Goal: Task Accomplishment & Management: Use online tool/utility

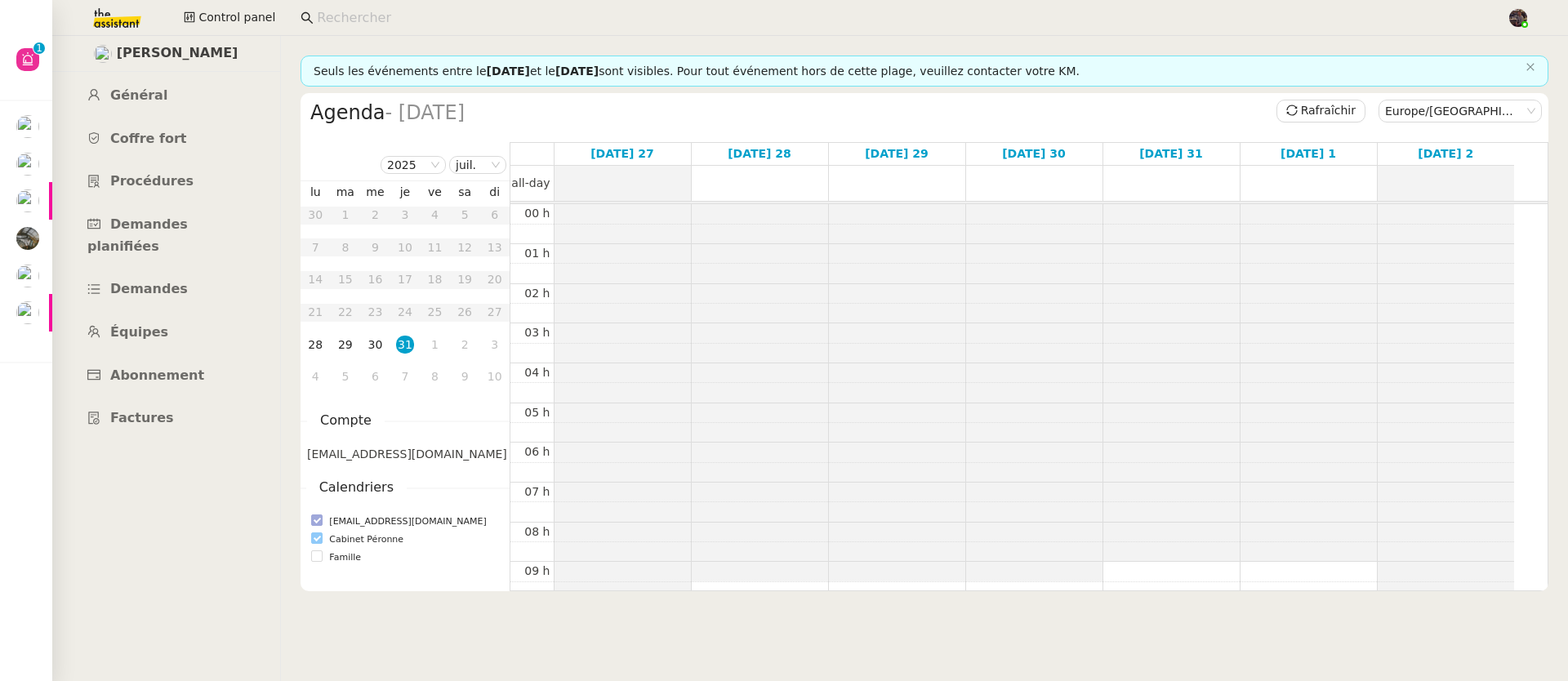
scroll to position [244, 0]
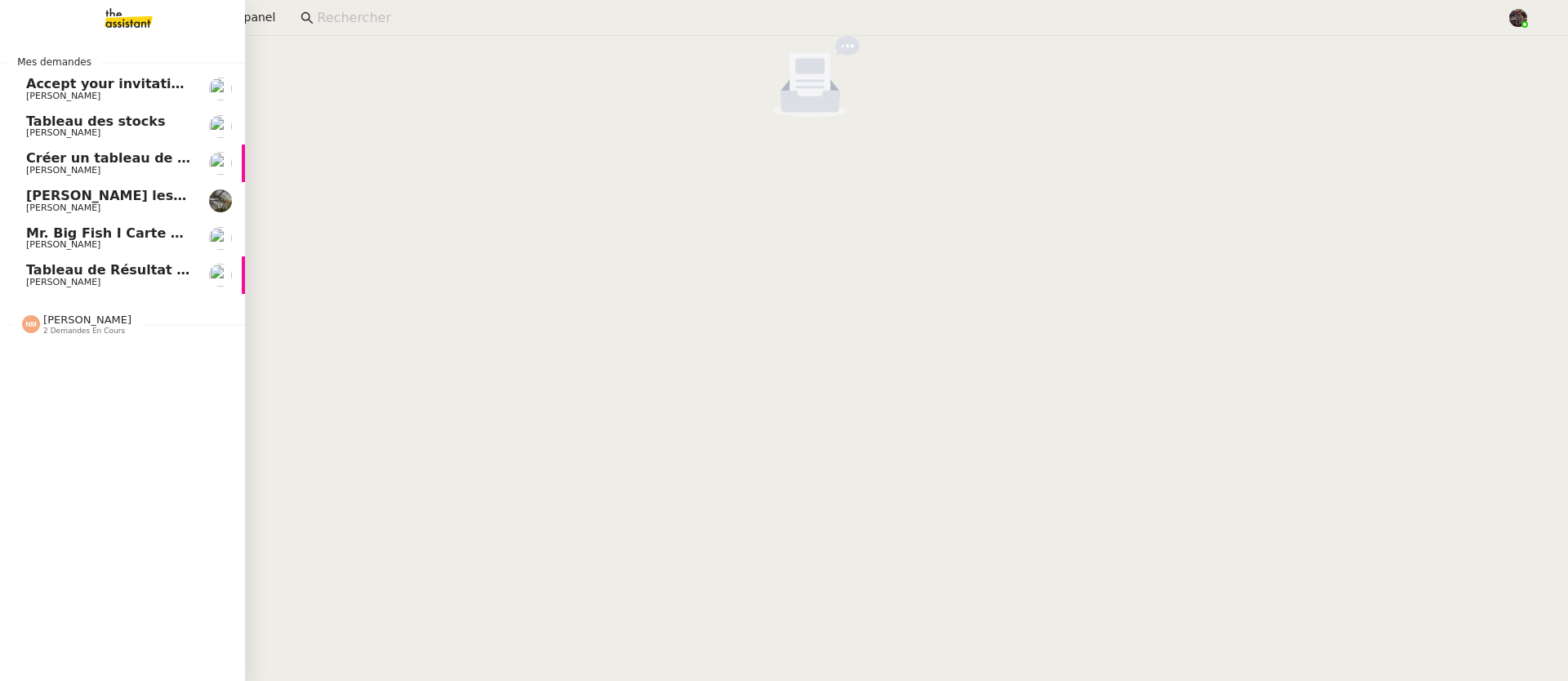
click at [48, 239] on span "[PERSON_NAME]" at bounding box center [63, 244] width 75 height 11
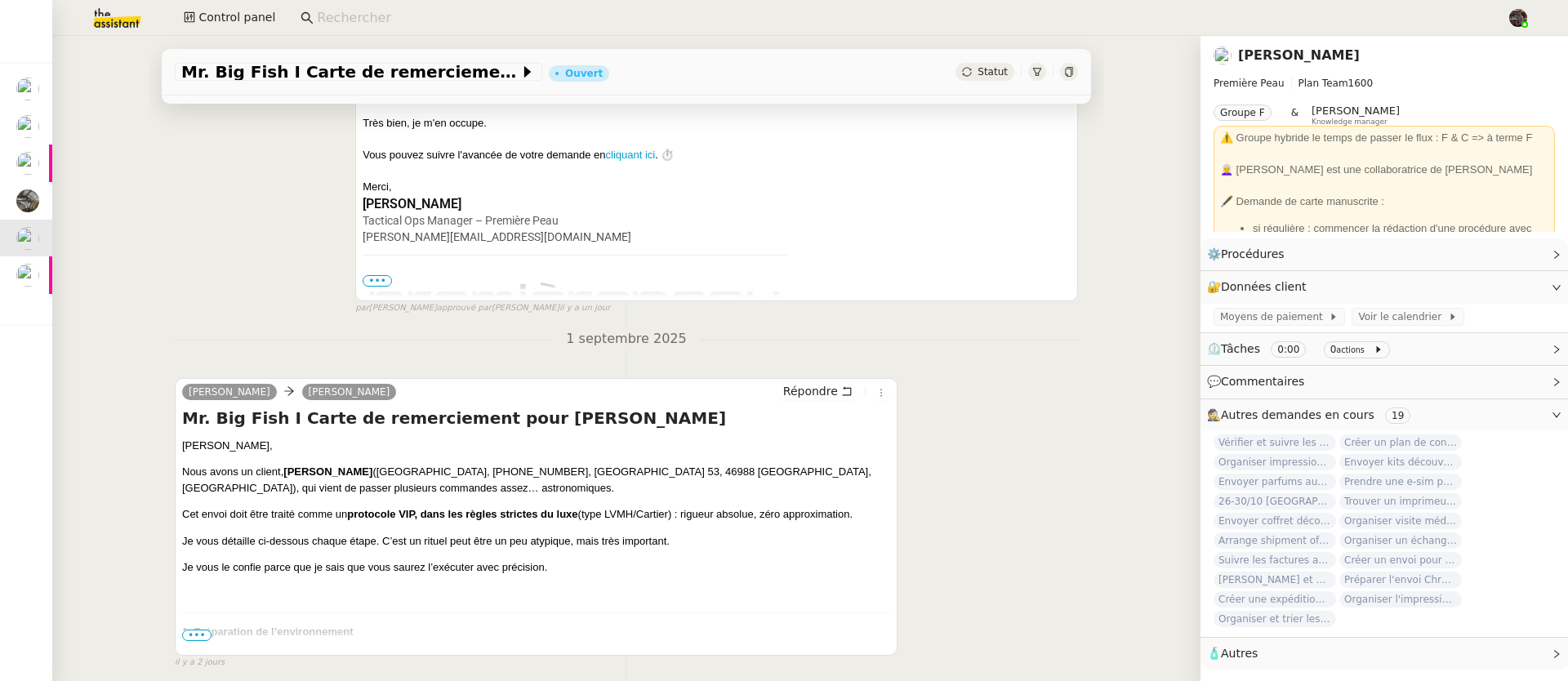
scroll to position [368, 0]
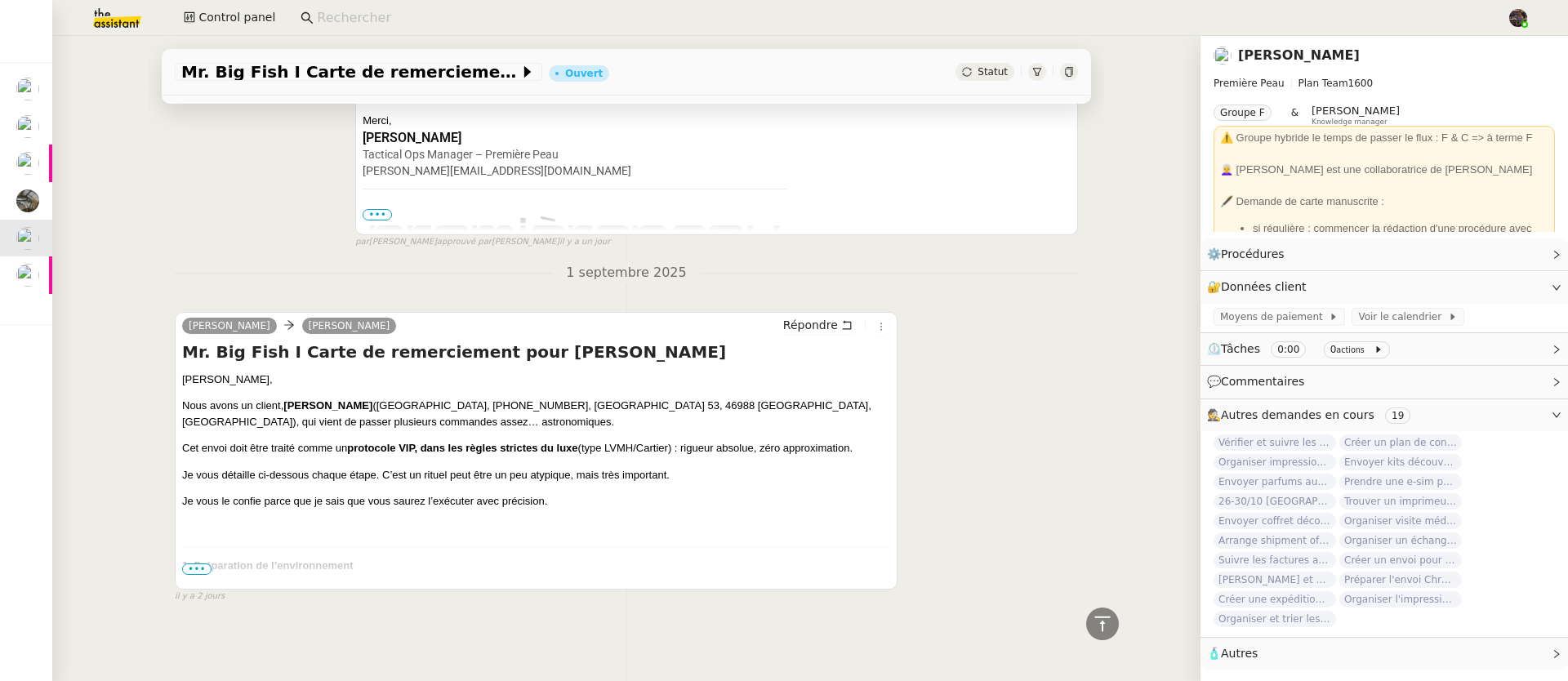
click at [190, 564] on span "•••" at bounding box center [196, 569] width 29 height 12
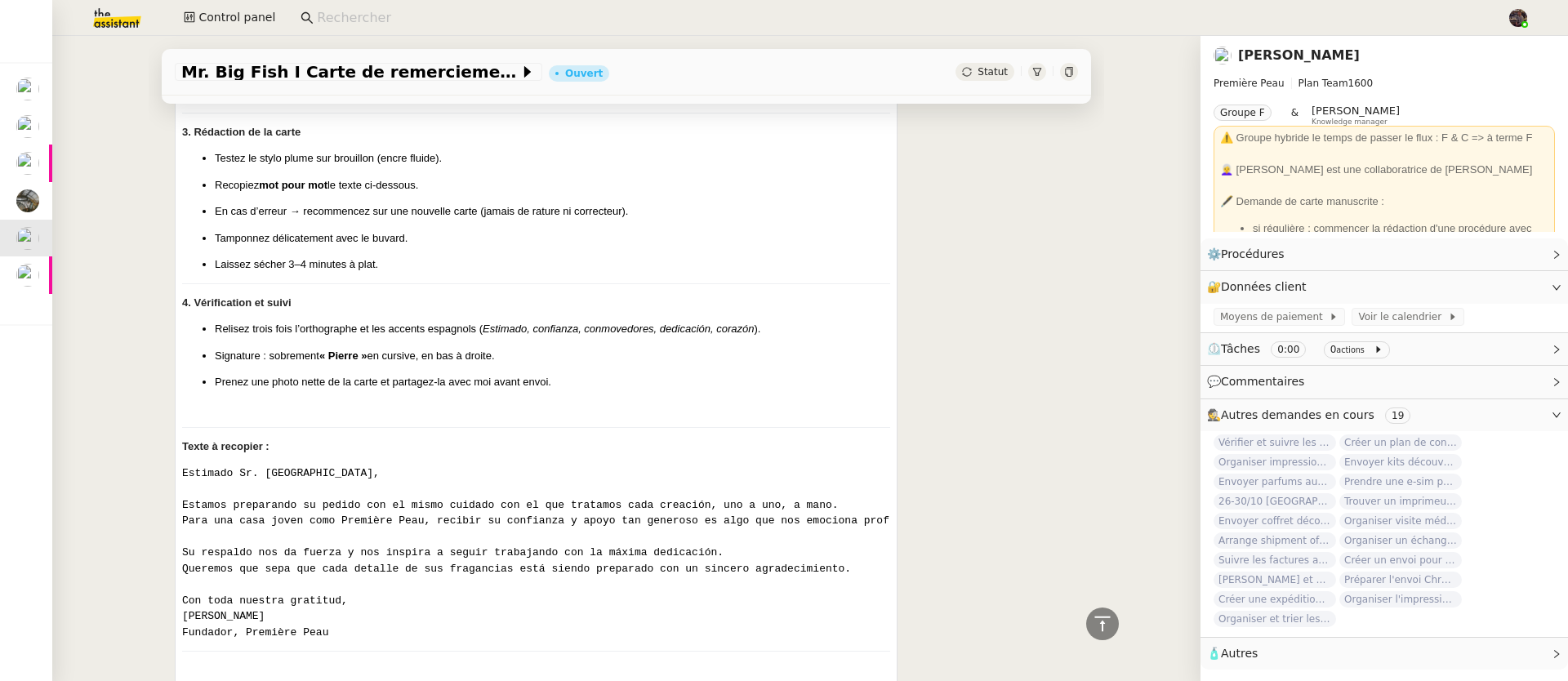
scroll to position [1168, 0]
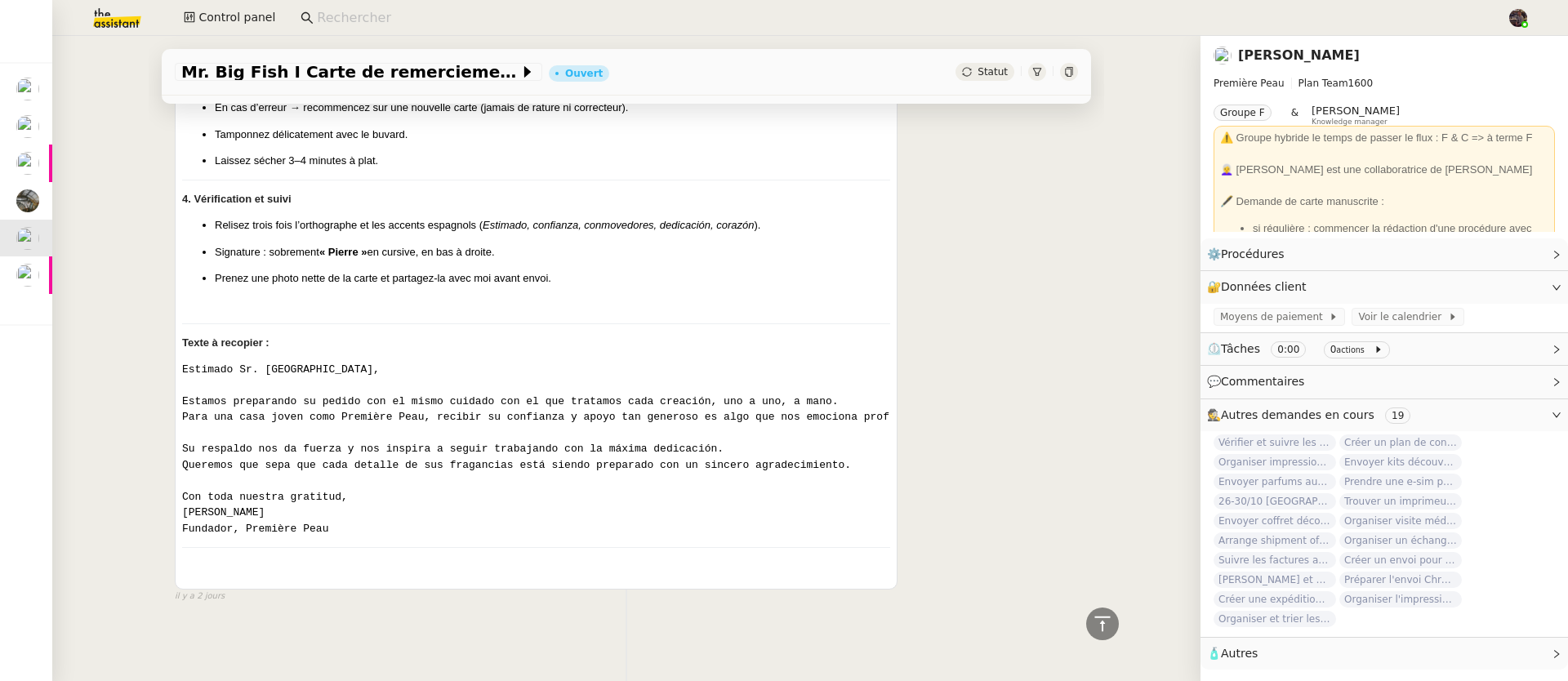
click at [209, 364] on code "Estimado Sr. Monfort, Estamos preparando su pedido con el mismo cuidado con el …" at bounding box center [574, 449] width 784 height 172
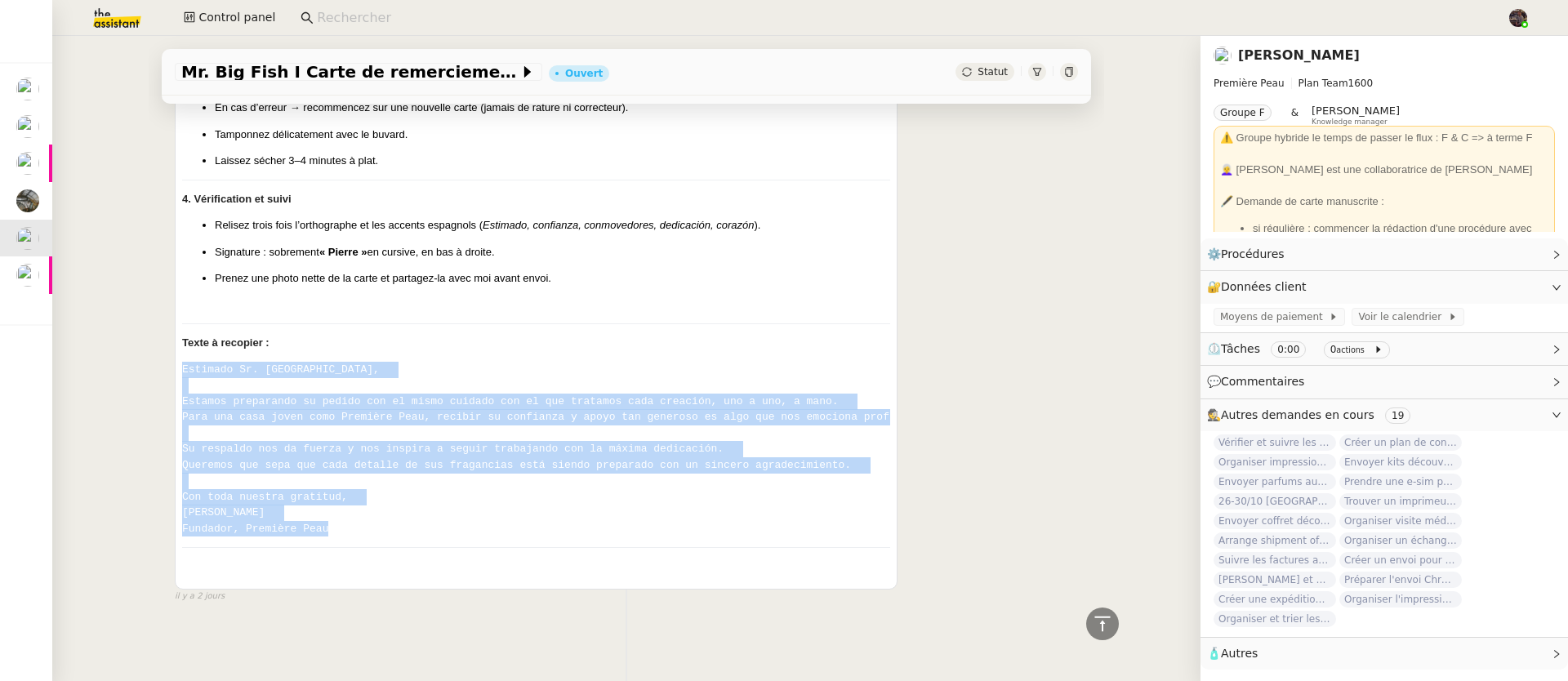
drag, startPoint x: 209, startPoint y: 364, endPoint x: 398, endPoint y: 533, distance: 253.5
click at [398, 533] on div "Camille, Nous avons un client, Carlos Verdejo Monfort (Espagne, +34 666 55 99 7…" at bounding box center [536, 74] width 708 height 1003
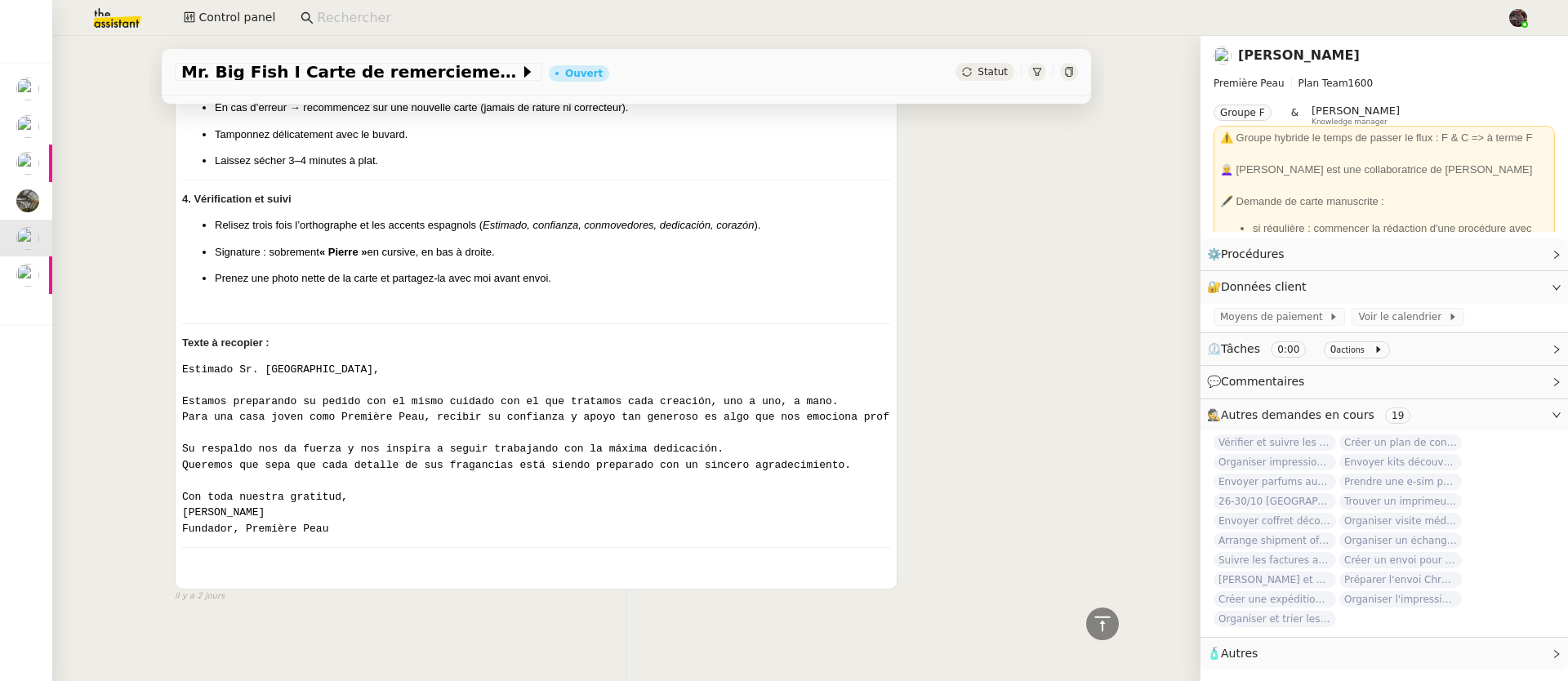
click at [390, 252] on ul "Relisez trois fois l’orthographe et les accents espagnols ( Estimado, confianza…" at bounding box center [536, 264] width 708 height 95
click at [175, 492] on div "Pierre Mergui camille Répondre Mr. Big Fish I Carte de remerciement pour Carlos…" at bounding box center [536, 52] width 723 height 1078
drag, startPoint x: 175, startPoint y: 501, endPoint x: 335, endPoint y: 536, distance: 163.8
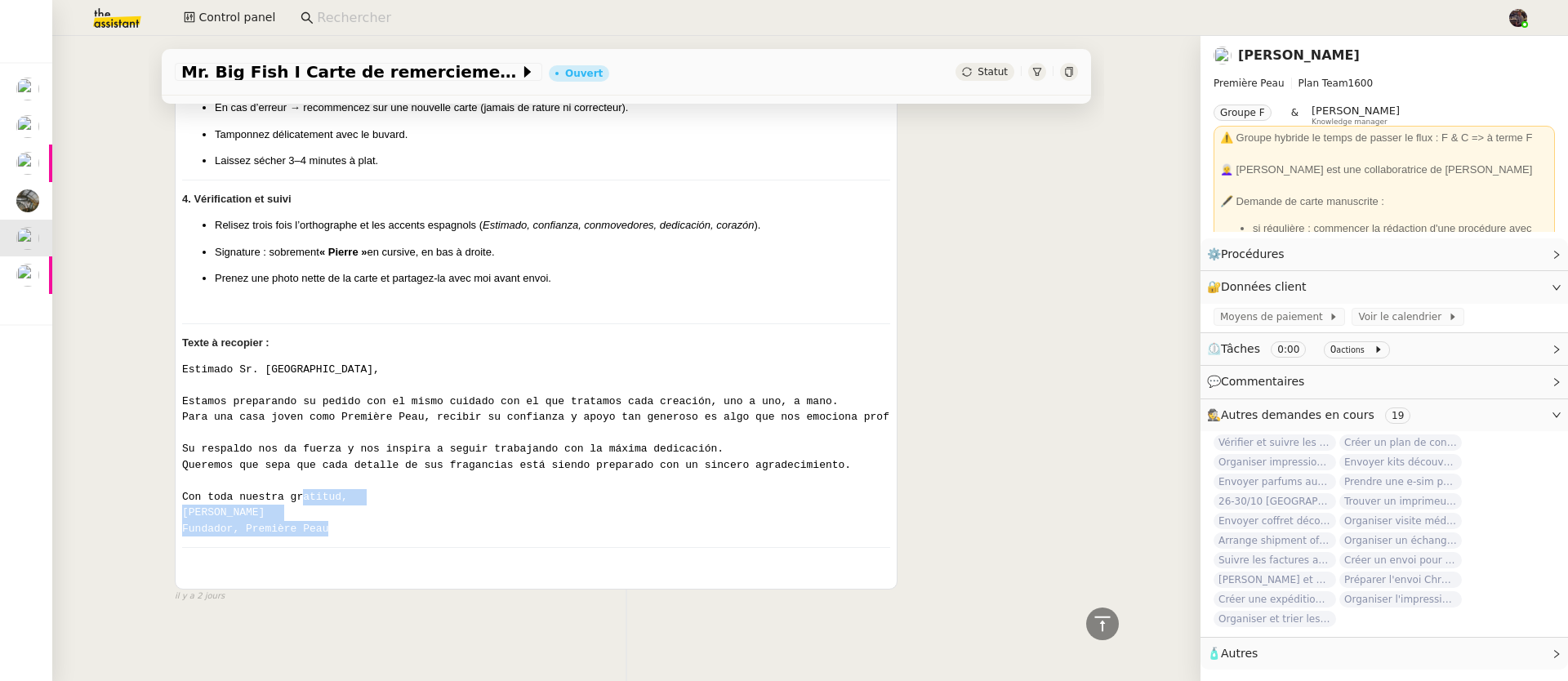
click at [335, 536] on div "Pierre Mergui camille Répondre Mr. Big Fish I Carte de remerciement pour Carlos…" at bounding box center [536, 52] width 723 height 1078
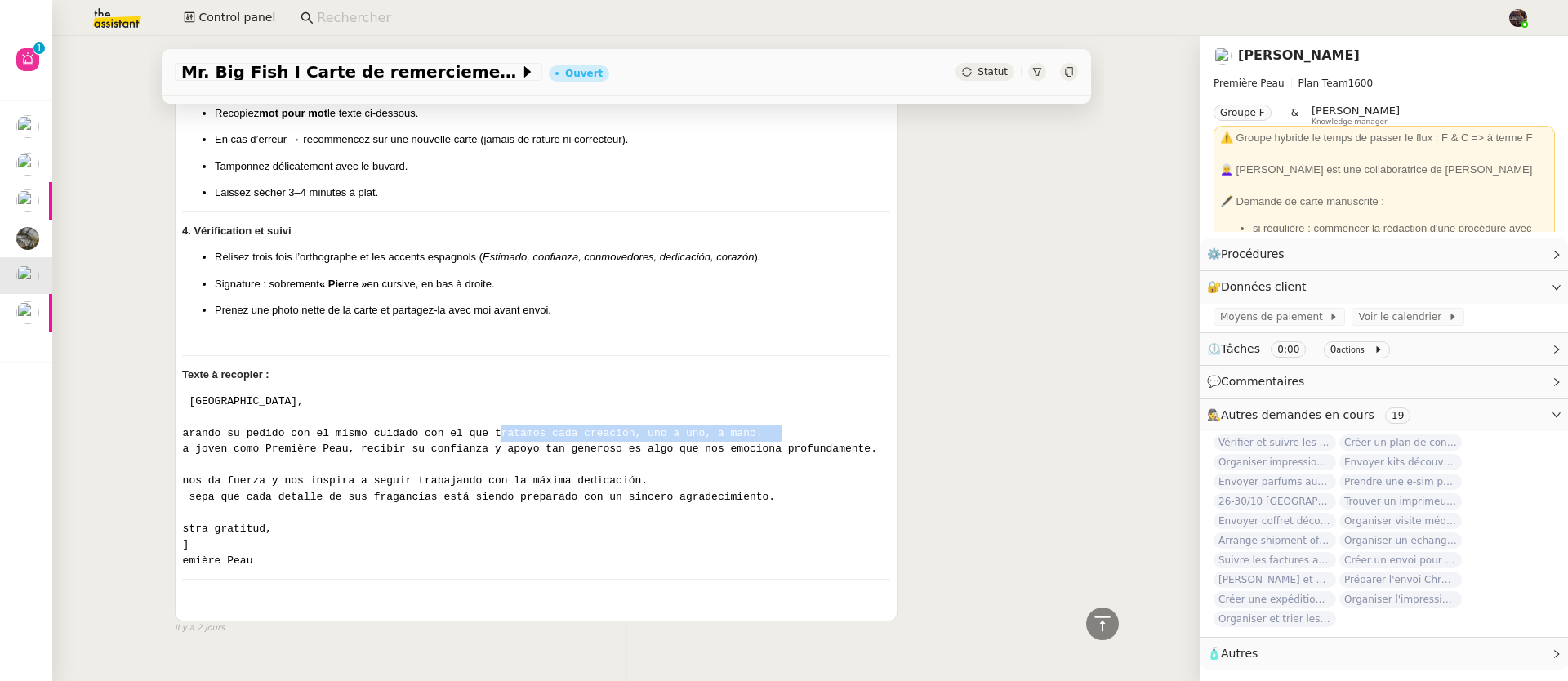
scroll to position [0, 0]
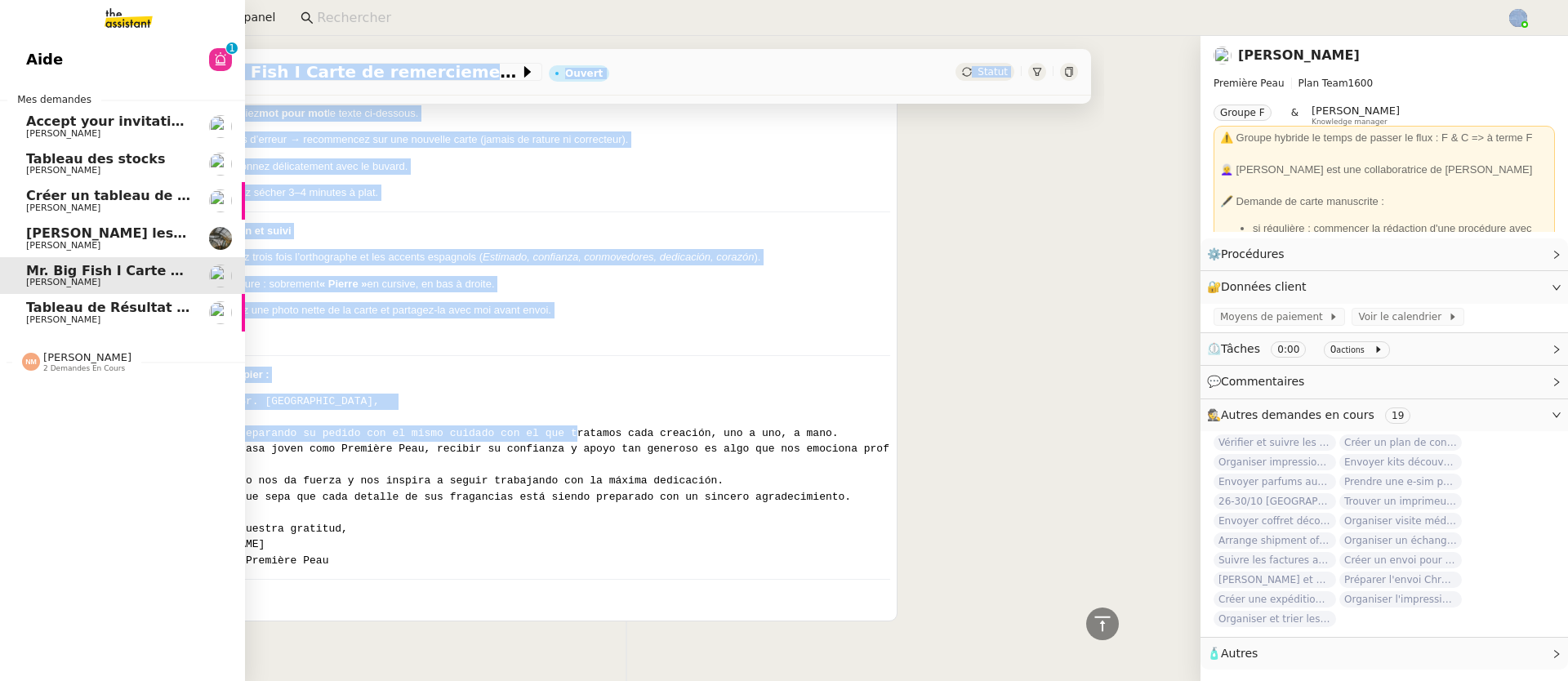
drag, startPoint x: 637, startPoint y: 439, endPoint x: 44, endPoint y: 449, distance: 593.1
click at [3, 447] on nz-layout "Aide 0 1 2 3 4 5 6 7 8 9 Mes demandes Accept your invitation to join shared cal…" at bounding box center [784, 340] width 1568 height 681
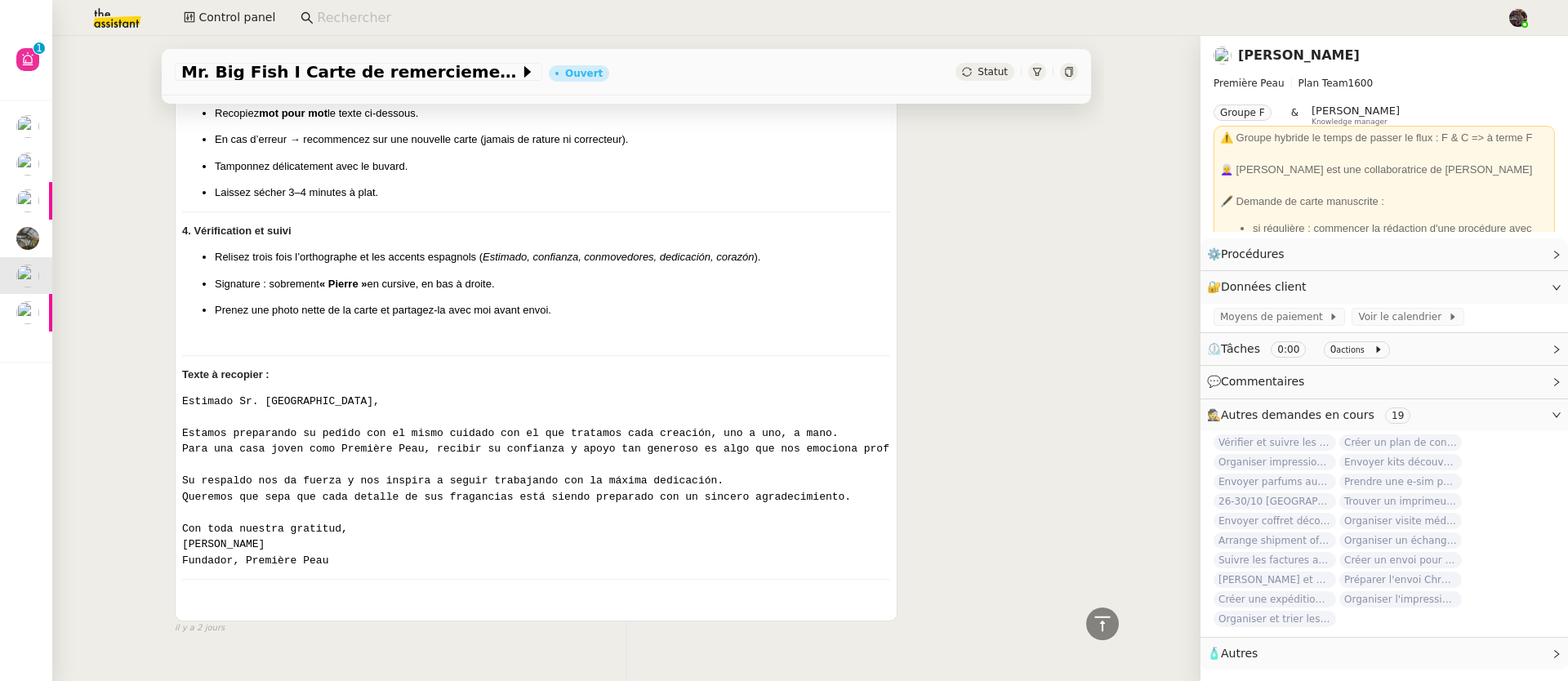
click at [959, 487] on div "Pierre Mergui camille Répondre Mr. Big Fish I Carte de remerciement pour Carlos…" at bounding box center [627, 83] width 903 height 1106
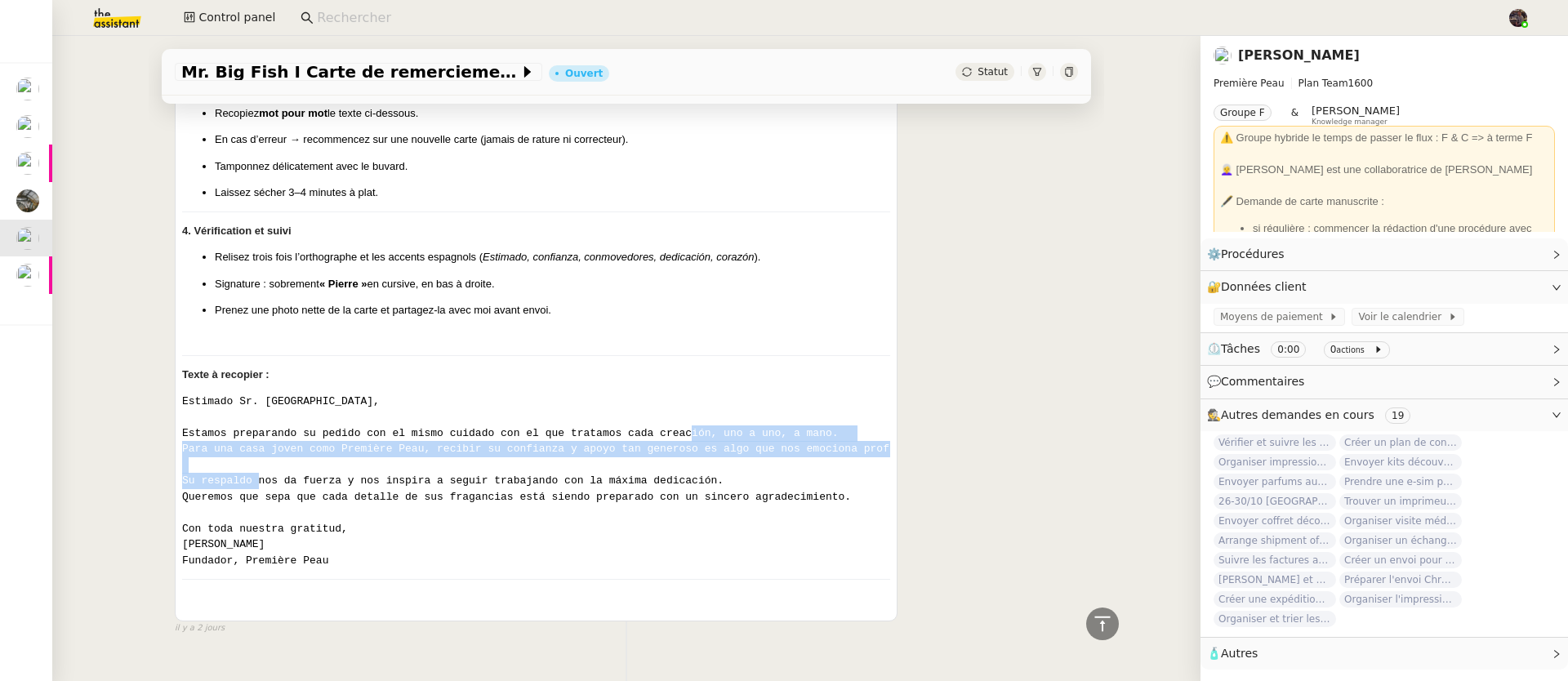
drag, startPoint x: 754, startPoint y: 431, endPoint x: 316, endPoint y: 477, distance: 440.4
click at [316, 477] on code "Estimado Sr. Monfort, Estamos preparando su pedido con el mismo cuidado con el …" at bounding box center [574, 481] width 784 height 172
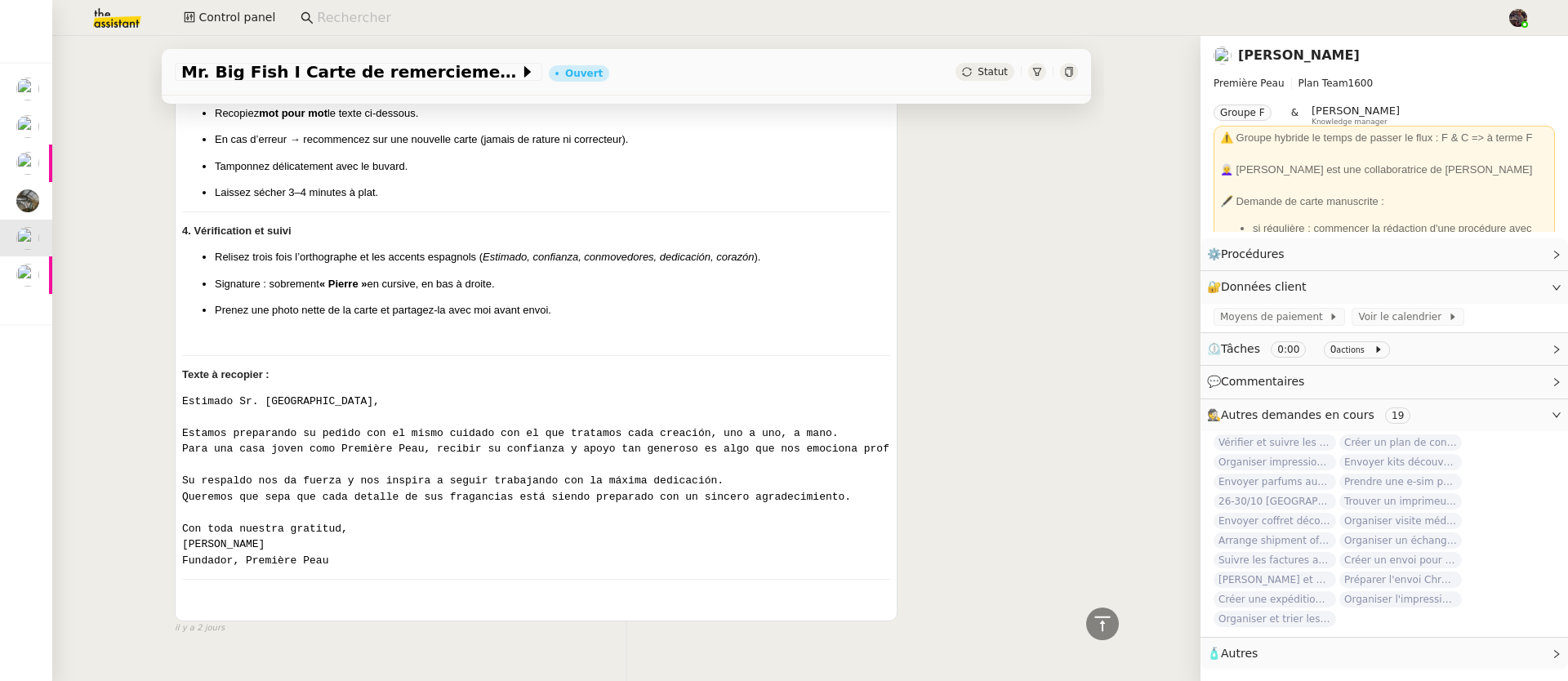
click at [316, 475] on pre "Estimado Sr. Monfort, Estamos preparando su pedido con el mismo cuidado con el …" at bounding box center [536, 482] width 708 height 176
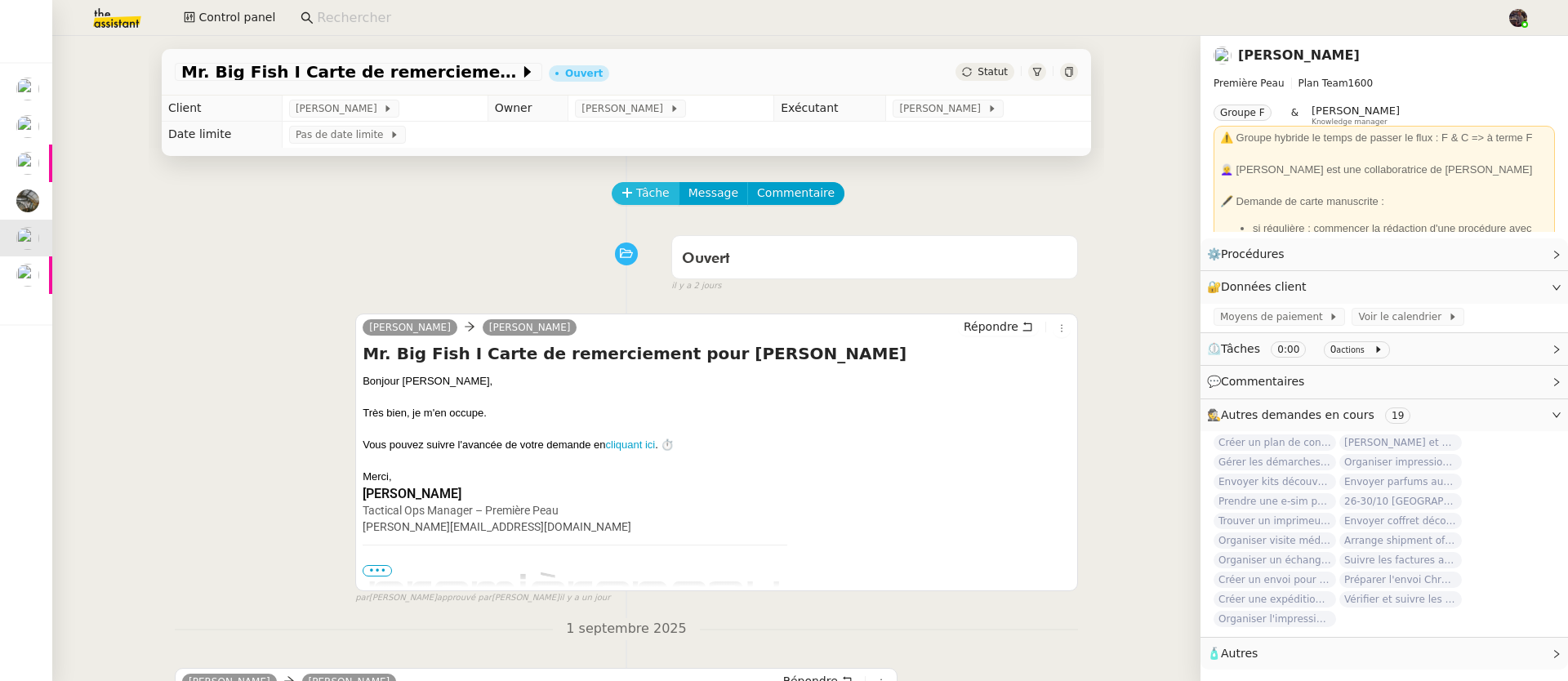
click at [638, 197] on span "Tâche" at bounding box center [653, 193] width 34 height 19
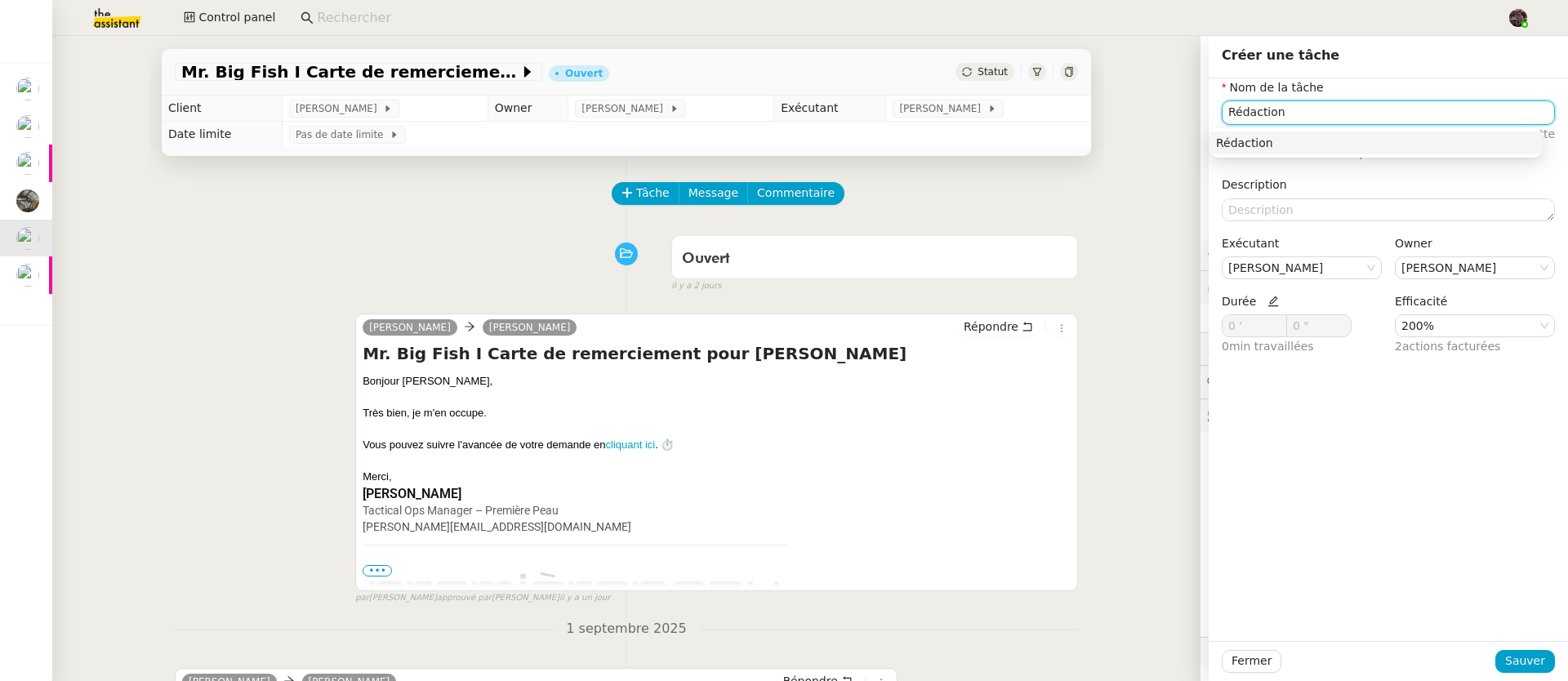
type input "Rédaction"
click at [1268, 297] on icon at bounding box center [1273, 301] width 12 height 12
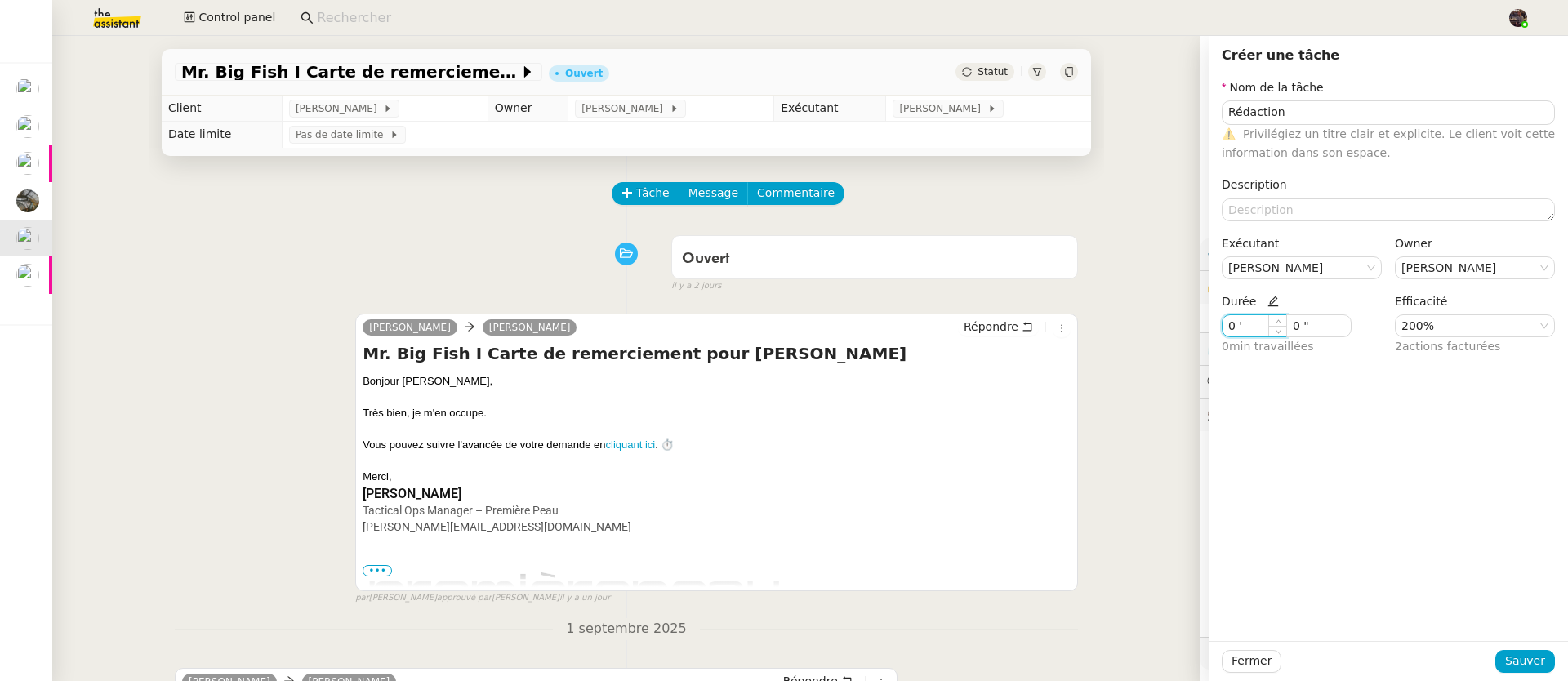
drag, startPoint x: 1243, startPoint y: 320, endPoint x: 1179, endPoint y: 320, distance: 64.0
click at [1179, 320] on app-ticket "Mr. Big Fish I Carte de remerciement pour Carlos Ouvert Statut Client Pierre Me…" at bounding box center [810, 358] width 1516 height 645
type input "10 '"
drag, startPoint x: 1529, startPoint y: 665, endPoint x: 1505, endPoint y: 660, distance: 24.5
click at [1528, 665] on span "Sauver" at bounding box center [1524, 661] width 40 height 19
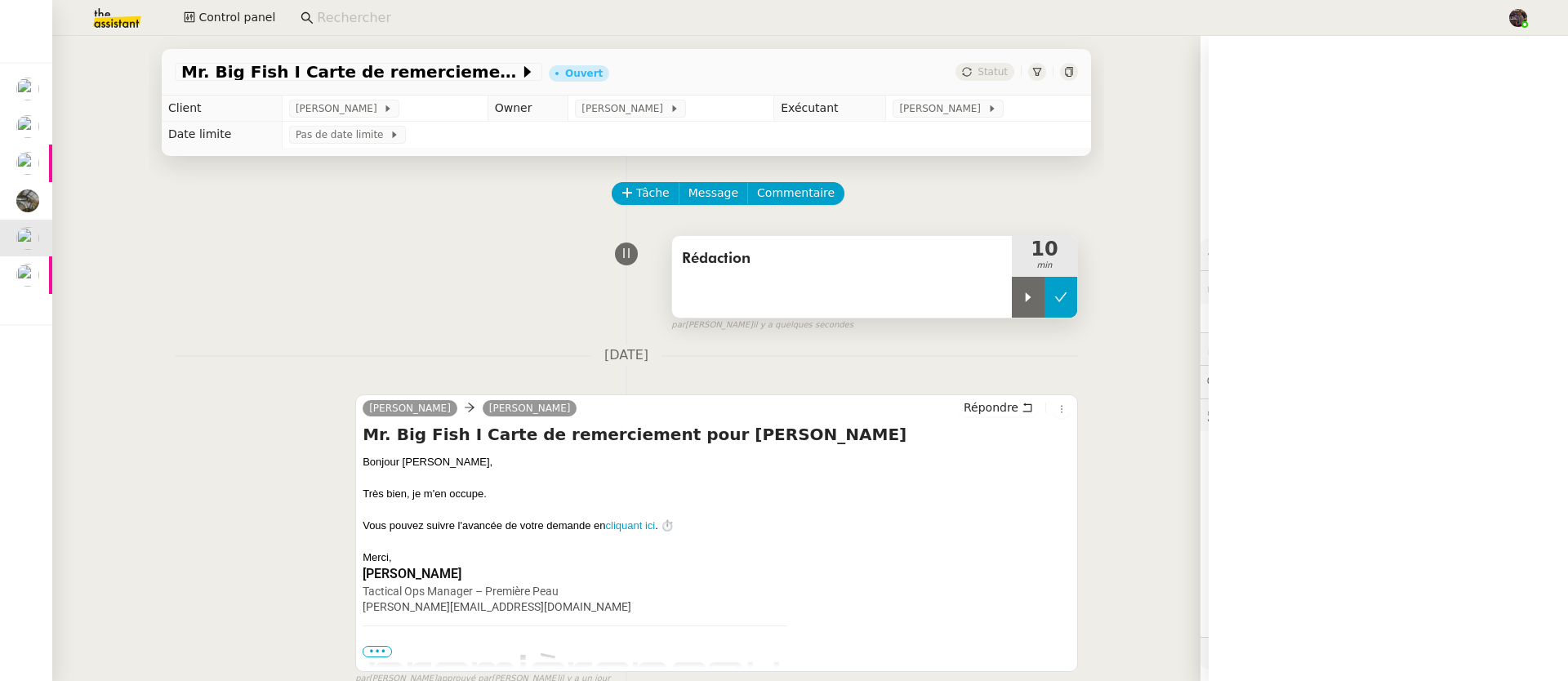
click at [1044, 300] on button at bounding box center [1060, 297] width 33 height 41
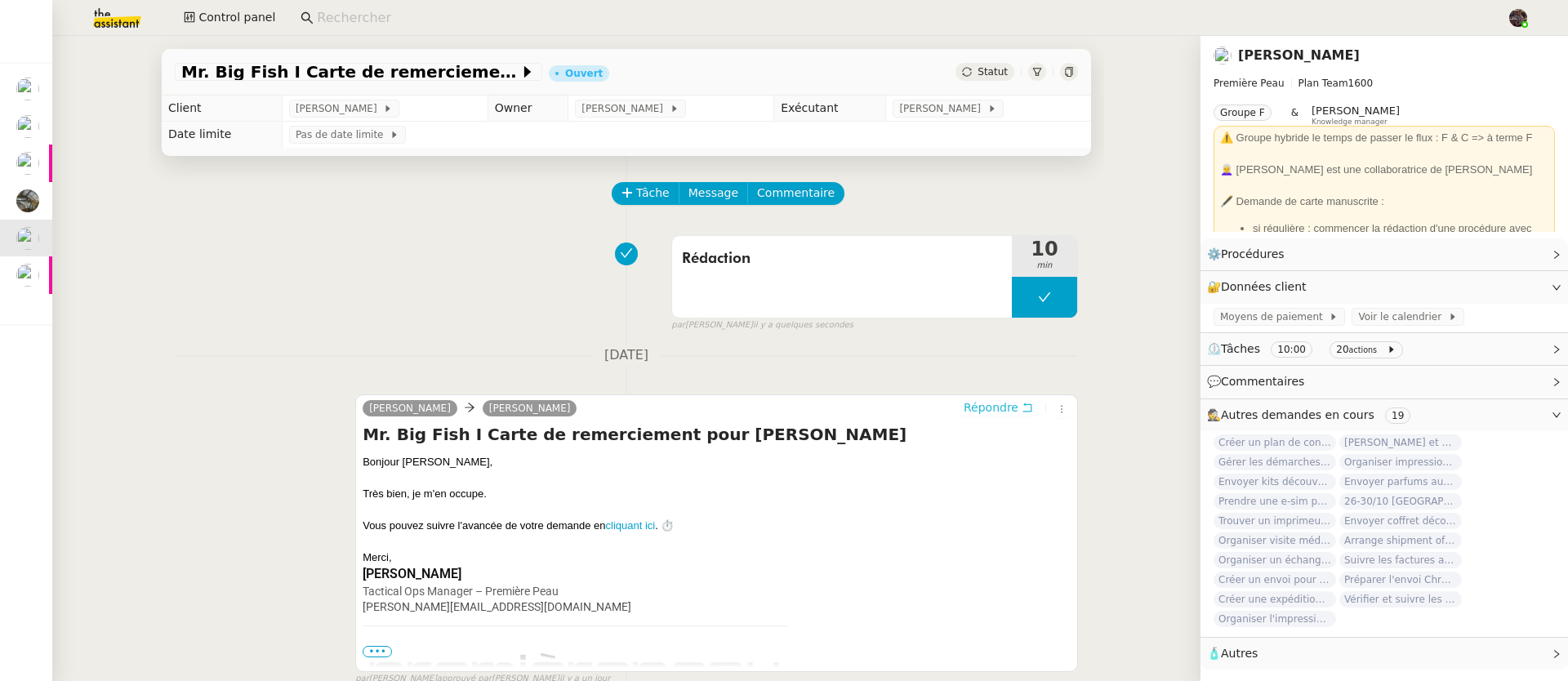
click at [993, 416] on span "Répondre" at bounding box center [991, 407] width 55 height 16
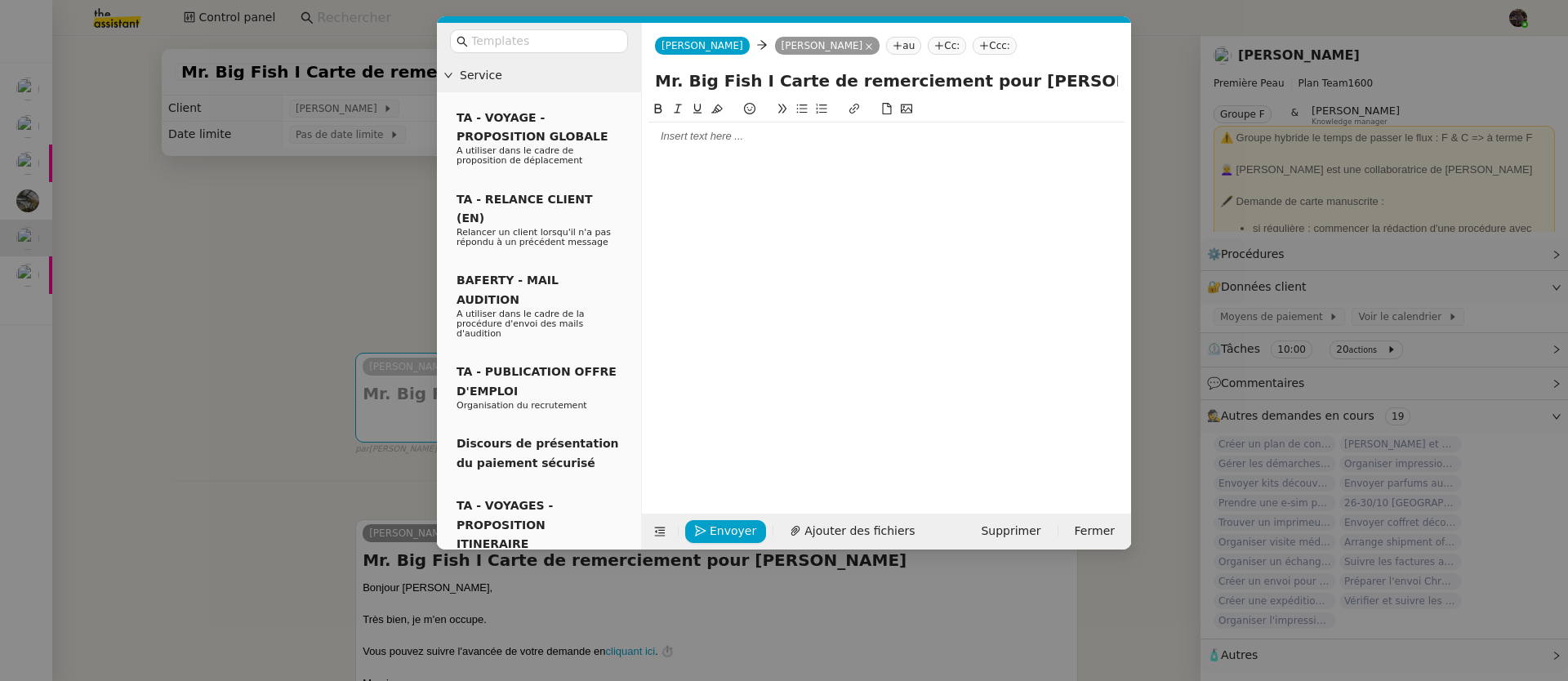
click at [705, 135] on div at bounding box center [886, 136] width 476 height 15
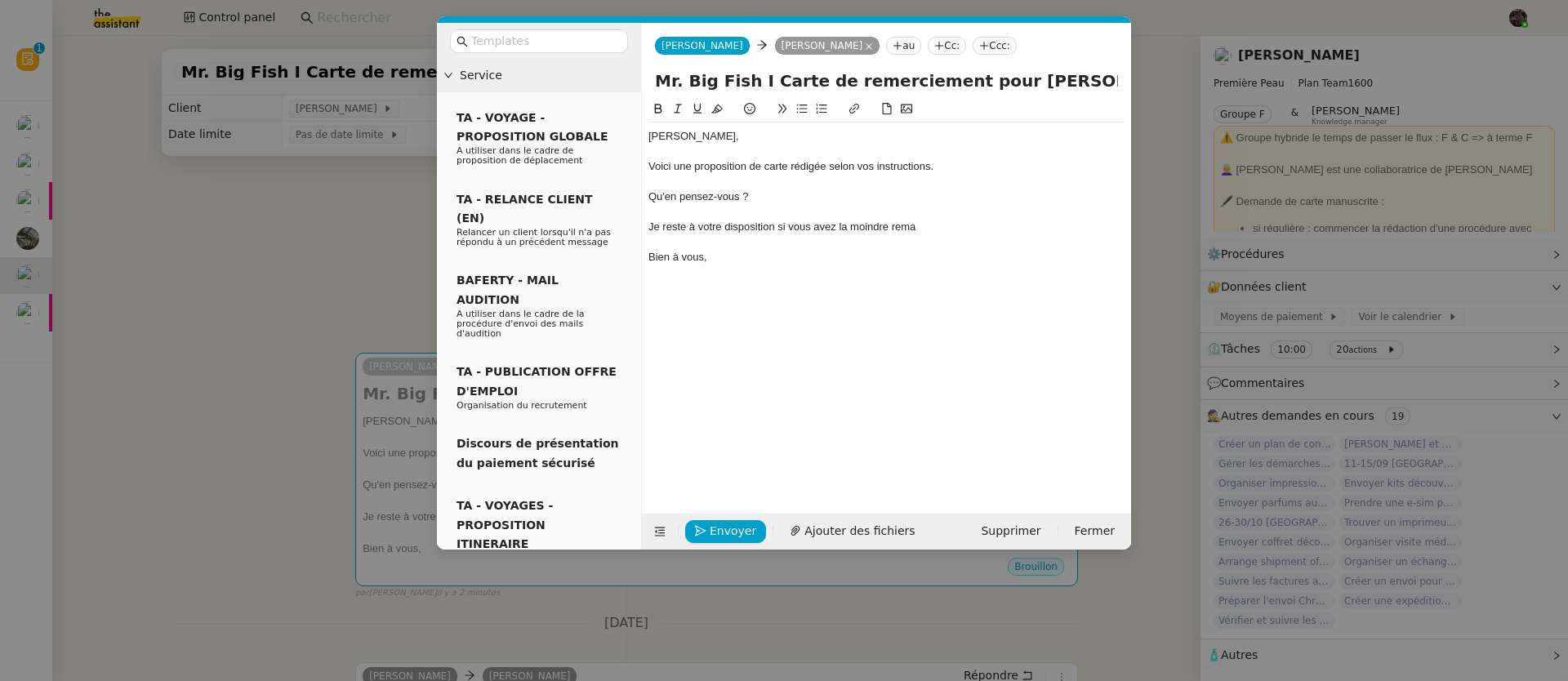
click at [761, 229] on div "Je reste à votre disposition si vous avez la moindre rema" at bounding box center [886, 227] width 476 height 15
click at [813, 180] on div at bounding box center [886, 182] width 476 height 15
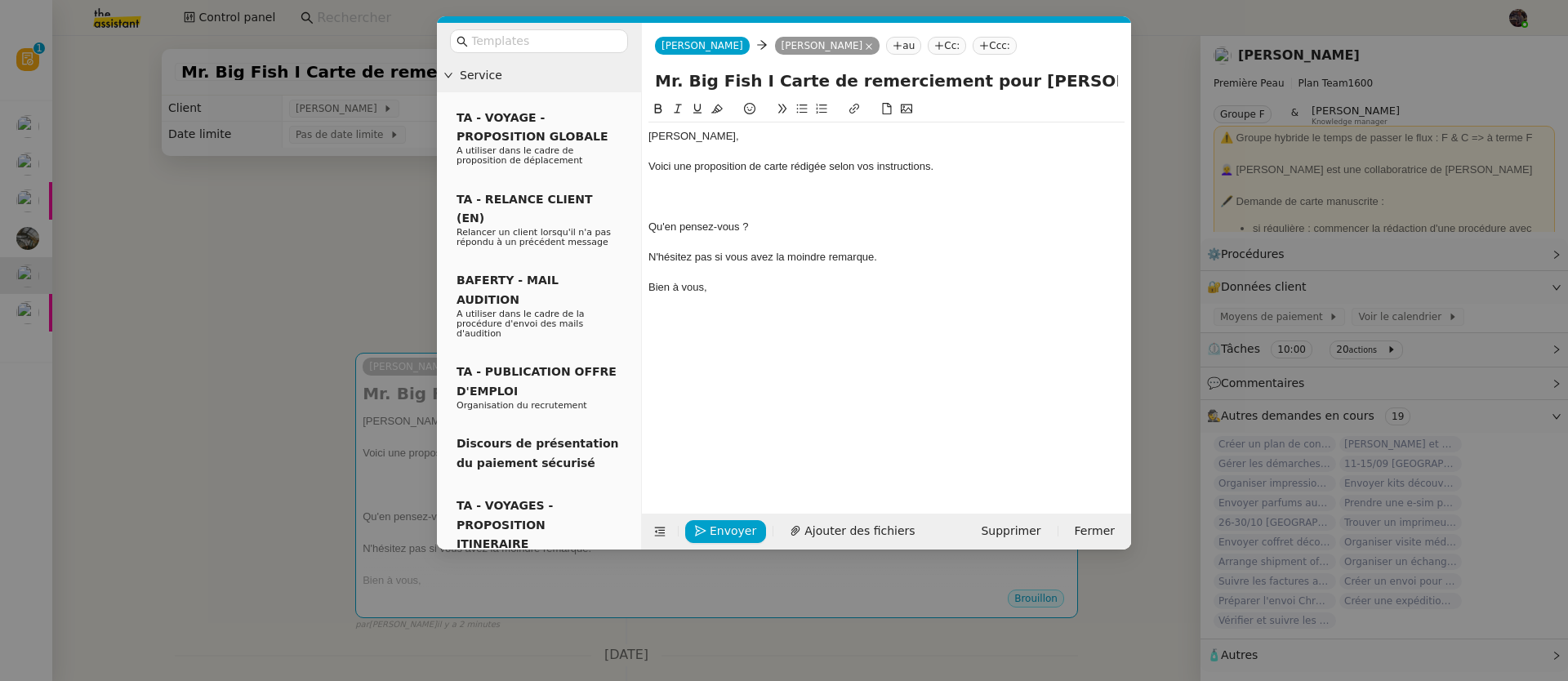
click at [980, 170] on div "Voici une proposition de carte rédigée selon vos instructions." at bounding box center [886, 166] width 476 height 15
click at [912, 108] on button at bounding box center [907, 108] width 20 height 19
click at [764, 191] on img at bounding box center [886, 196] width 476 height 13
click at [765, 198] on div at bounding box center [886, 196] width 476 height 15
click at [908, 113] on icon at bounding box center [906, 108] width 12 height 12
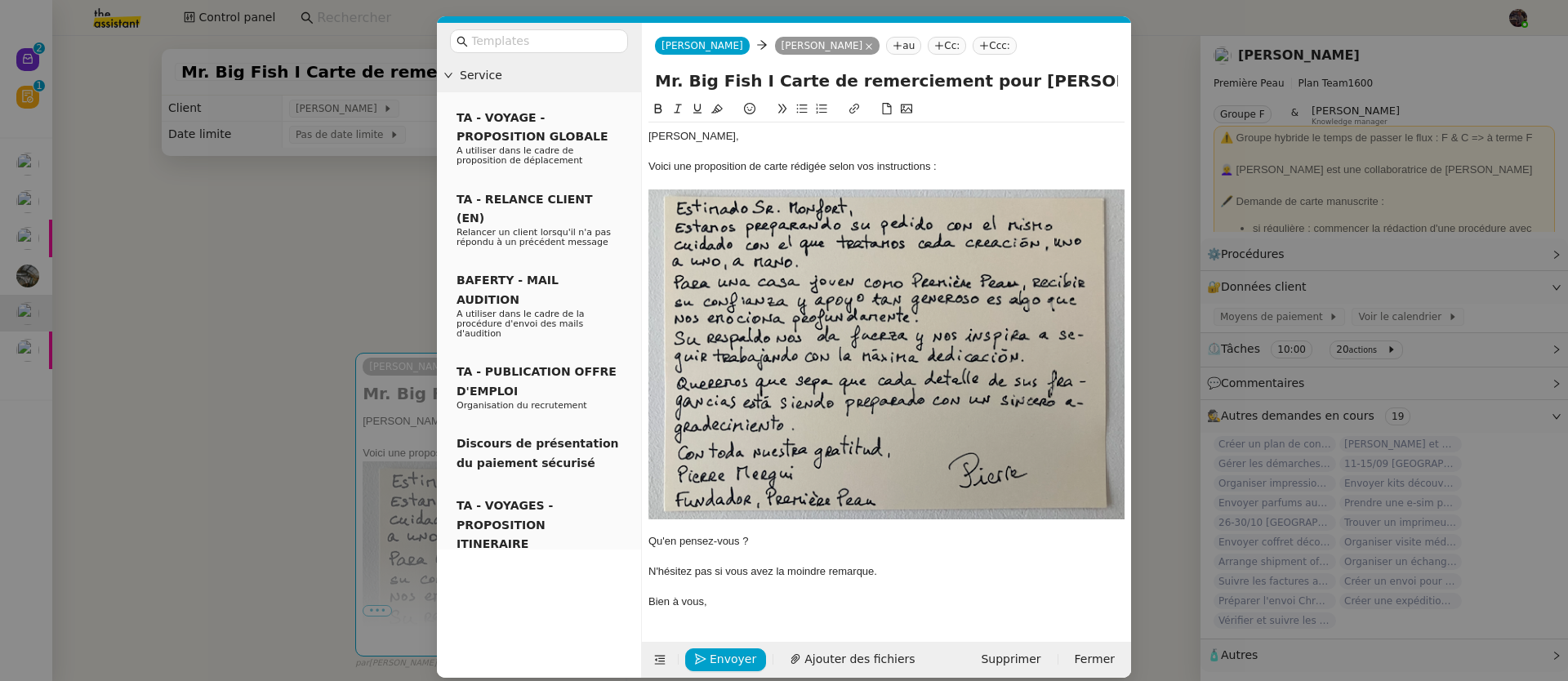
click at [903, 405] on img at bounding box center [886, 354] width 476 height 330
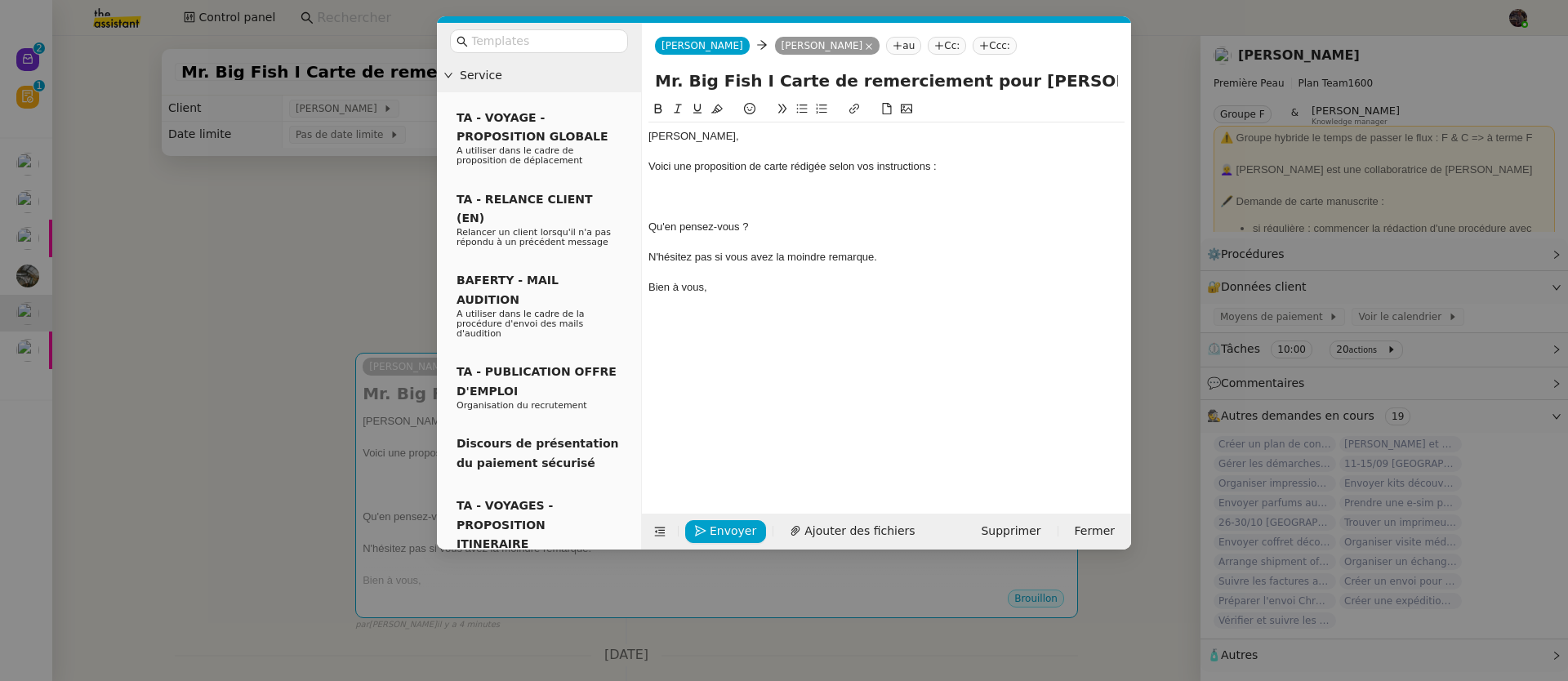
click at [794, 180] on div at bounding box center [886, 182] width 476 height 15
click at [791, 188] on div at bounding box center [886, 182] width 476 height 15
click at [793, 191] on div at bounding box center [886, 196] width 476 height 15
click at [906, 115] on icon at bounding box center [906, 108] width 12 height 12
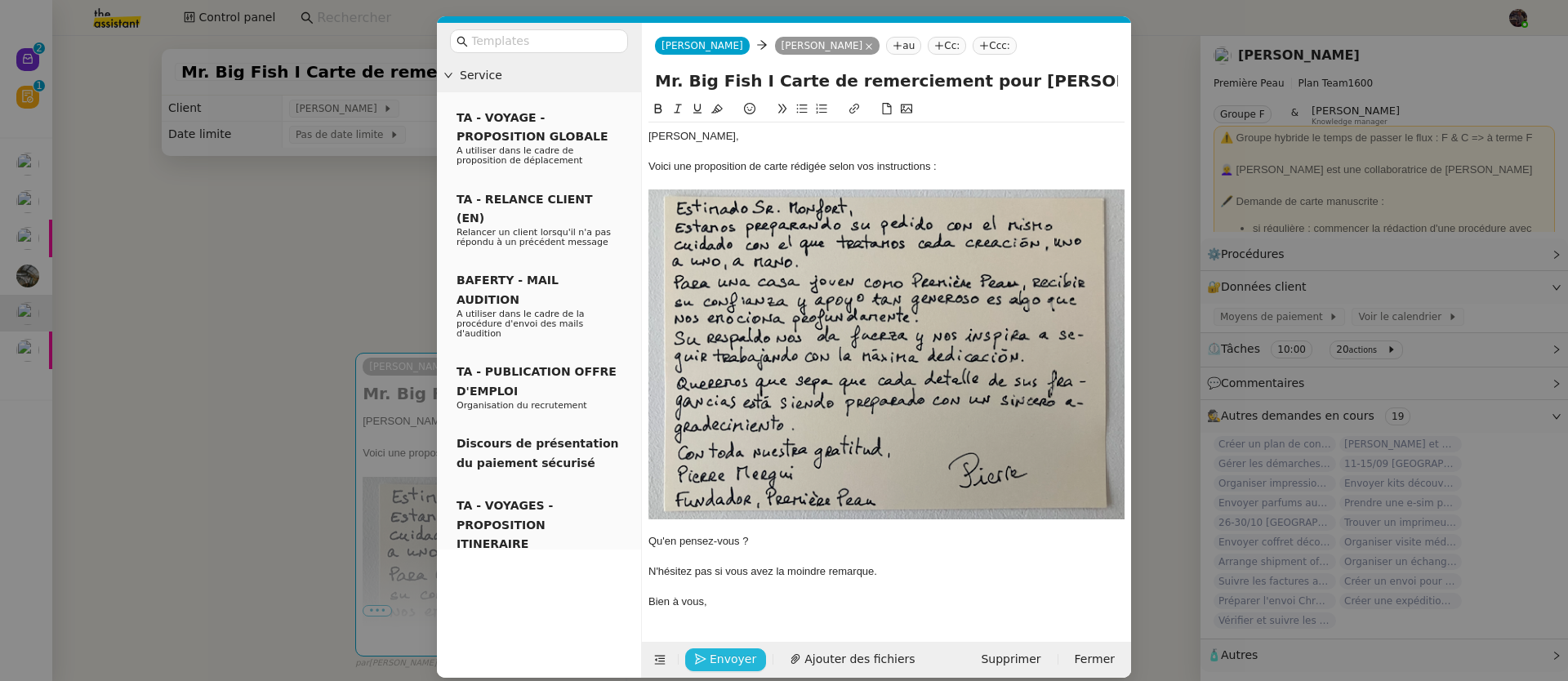
click at [719, 655] on span "Envoyer" at bounding box center [732, 659] width 46 height 19
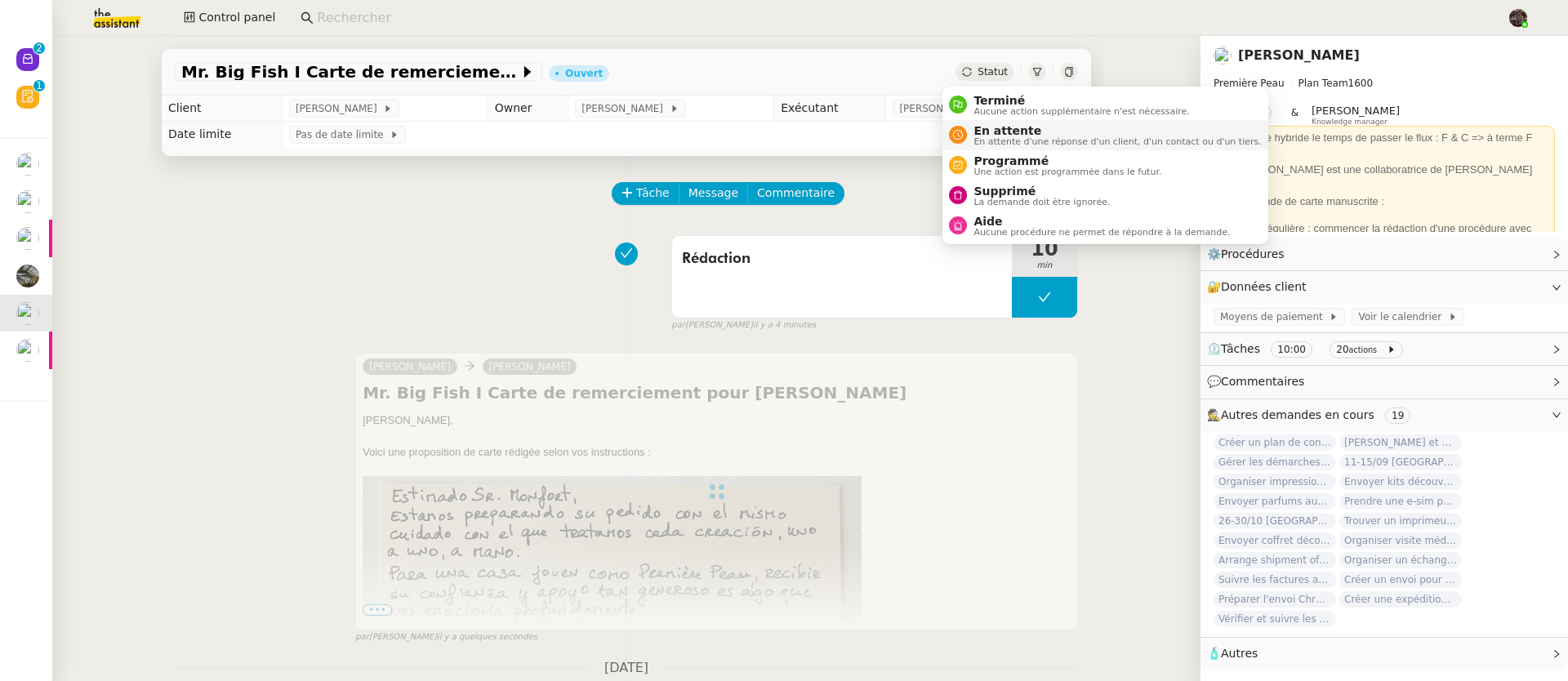
click at [1002, 130] on span "En attente" at bounding box center [1116, 131] width 287 height 13
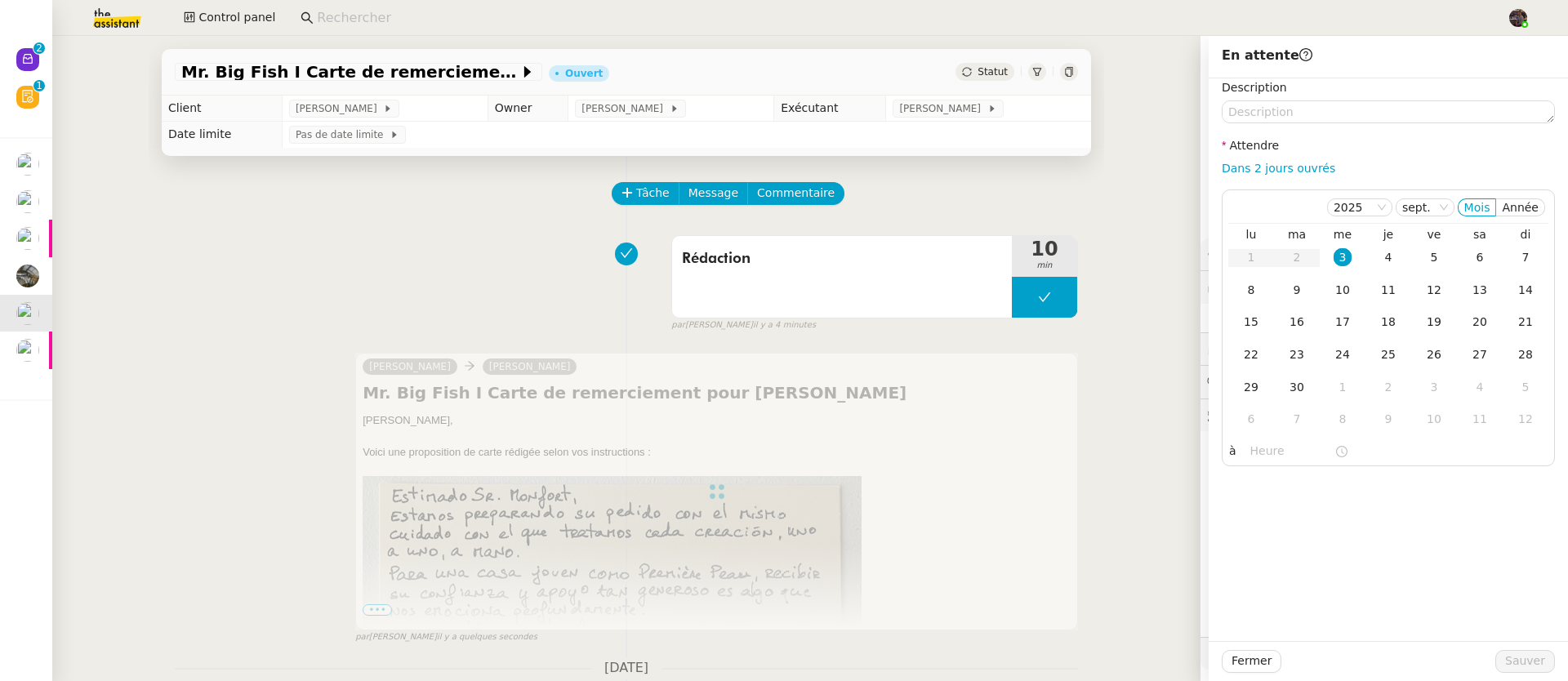
click at [1335, 168] on div "Dans 2 jours ouvrés" at bounding box center [1388, 168] width 333 height 19
click at [1301, 168] on link "Dans 2 jours ouvrés" at bounding box center [1278, 168] width 114 height 13
type input "07:00"
click at [1506, 661] on span "Sauver" at bounding box center [1524, 661] width 40 height 19
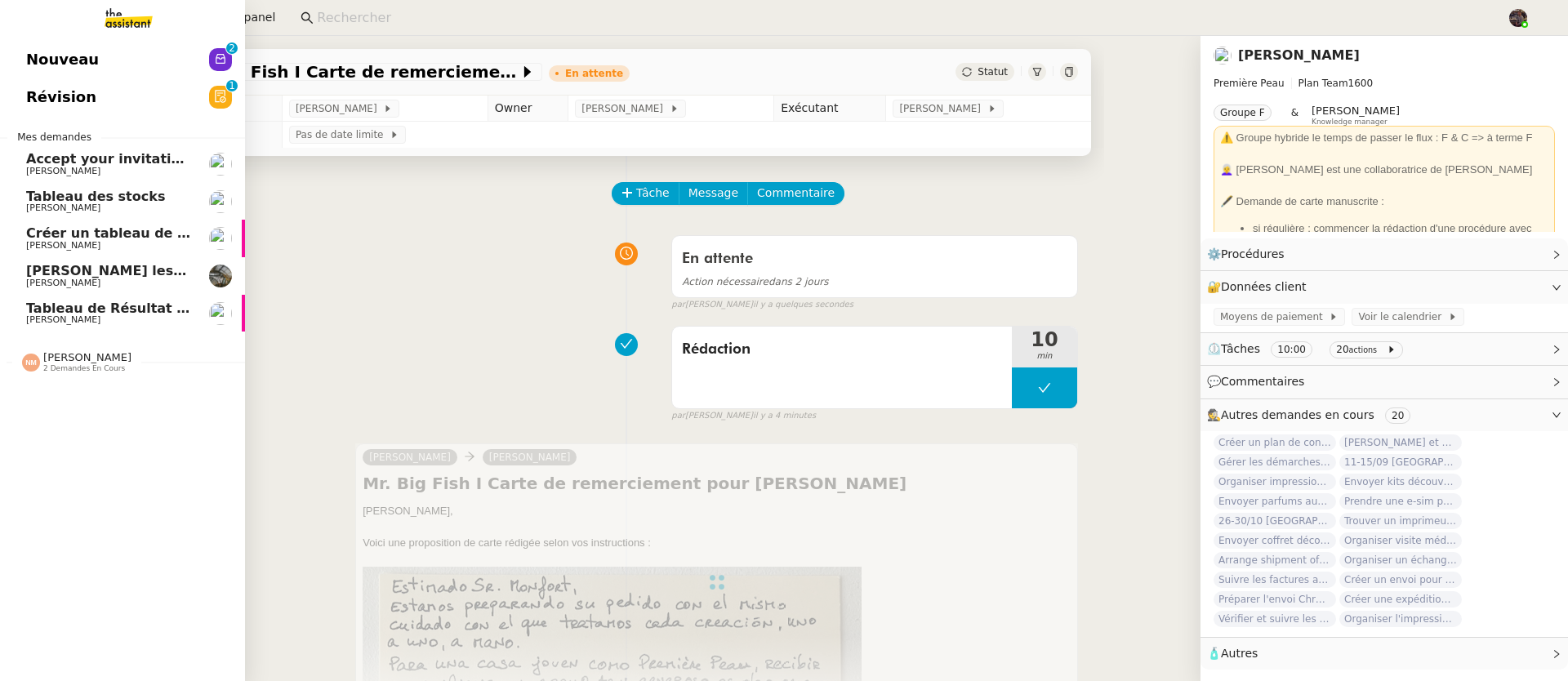
click at [54, 52] on span "Nouveau" at bounding box center [62, 60] width 73 height 25
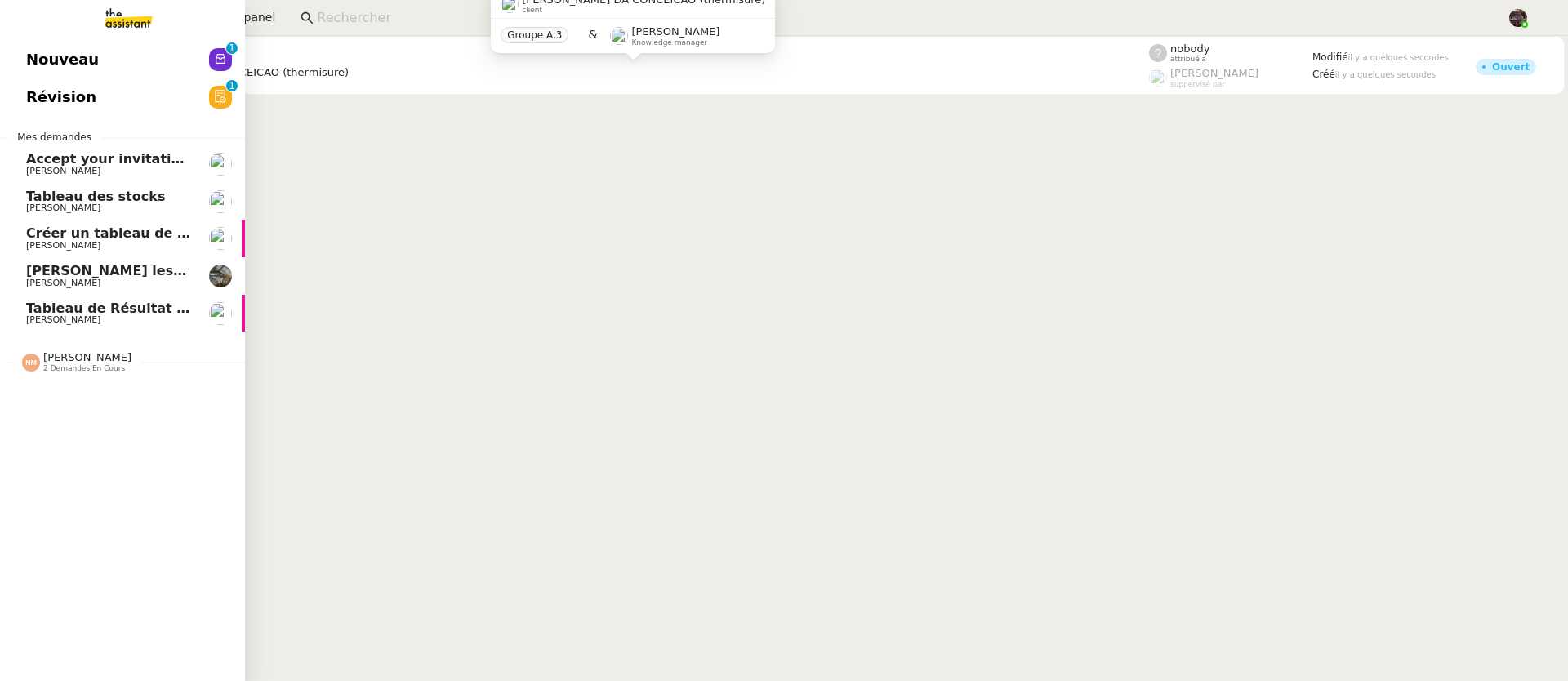
click at [48, 65] on span "Nouveau" at bounding box center [62, 60] width 73 height 25
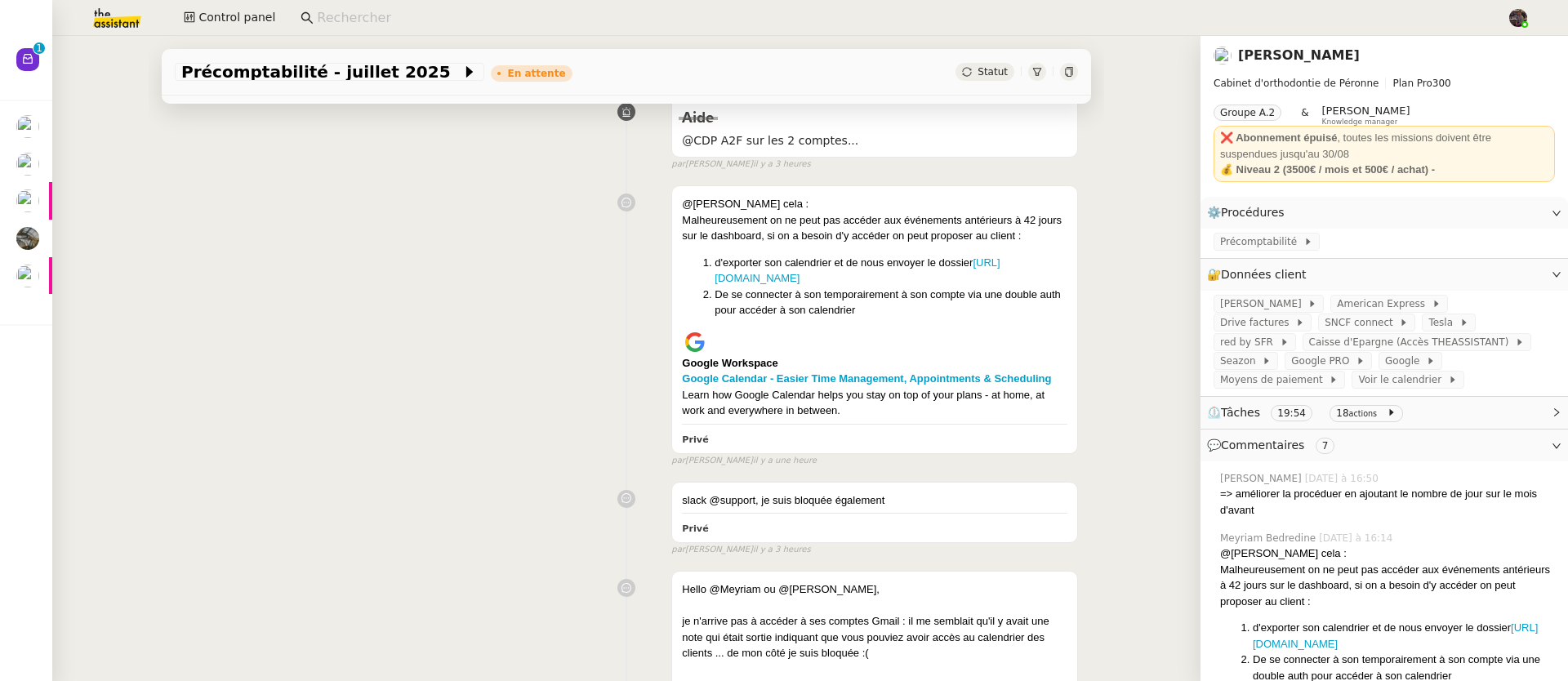
scroll to position [435, 0]
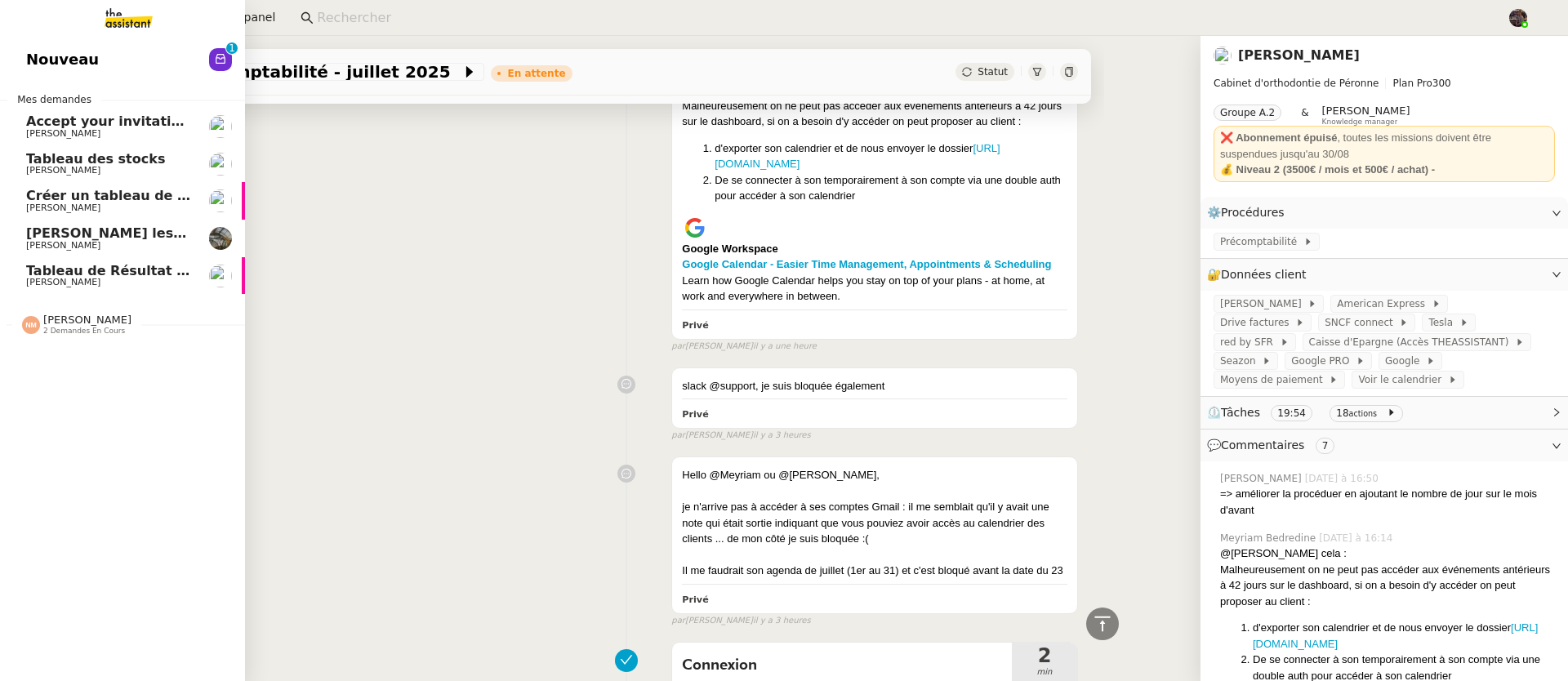
click at [93, 46] on link "Nouveau 0 1 2 3 4 5 6 7 8 9" at bounding box center [123, 60] width 245 height 37
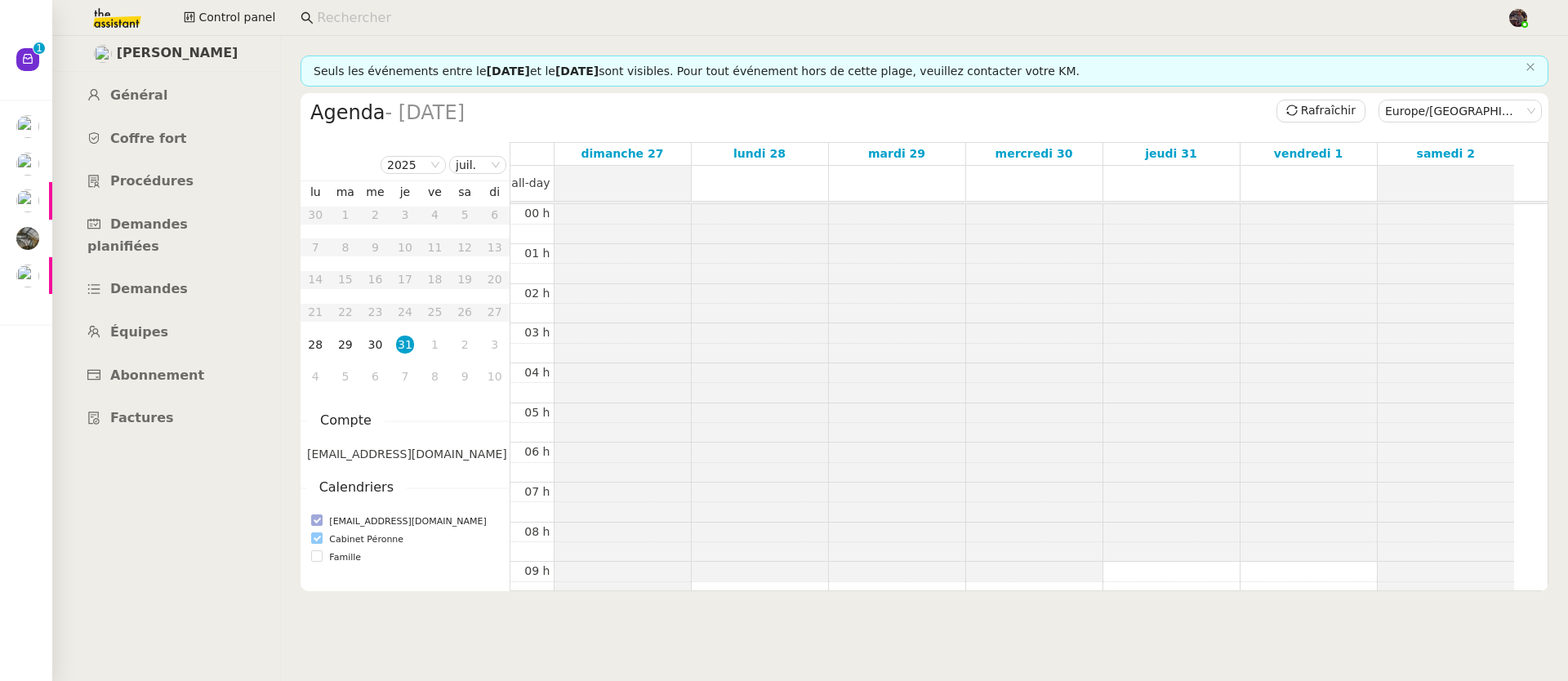
scroll to position [244, 0]
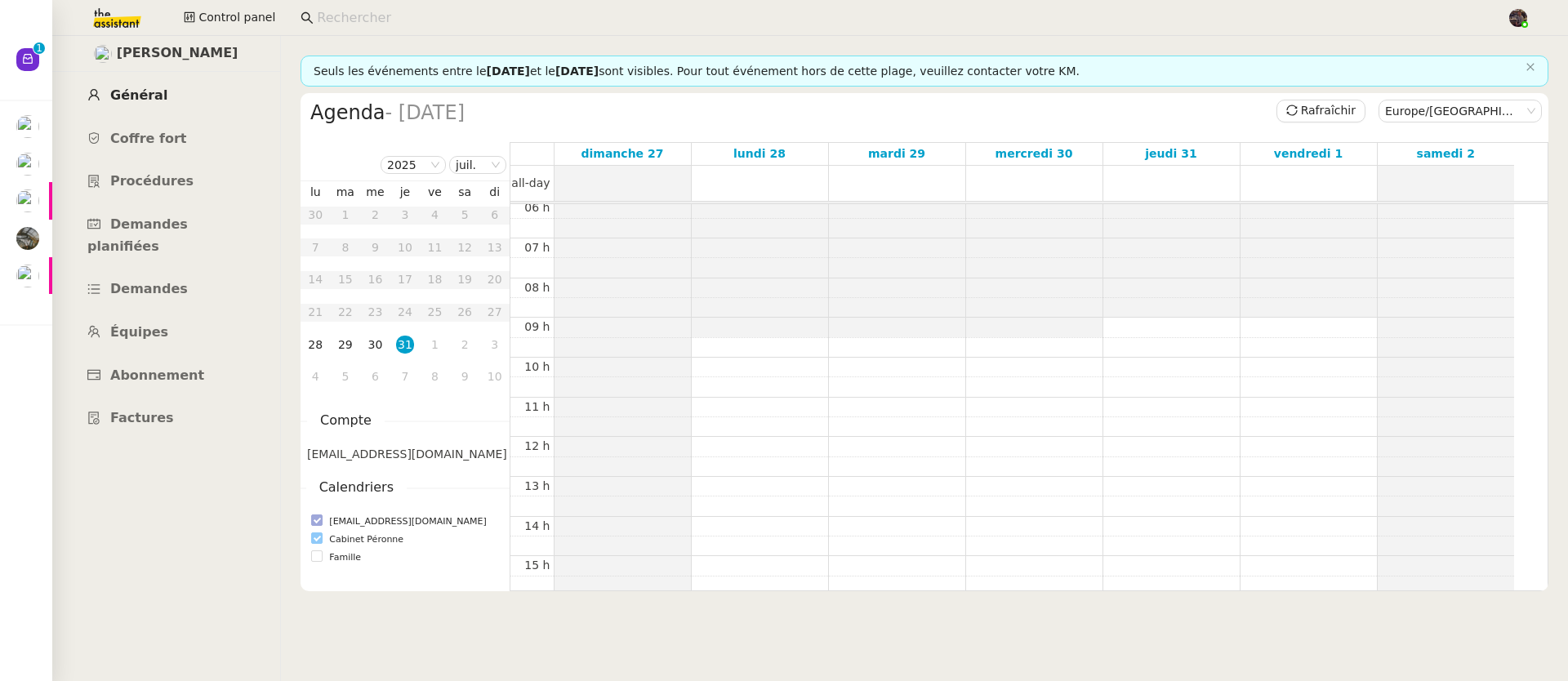
click at [156, 108] on link "Général" at bounding box center [165, 95] width 209 height 38
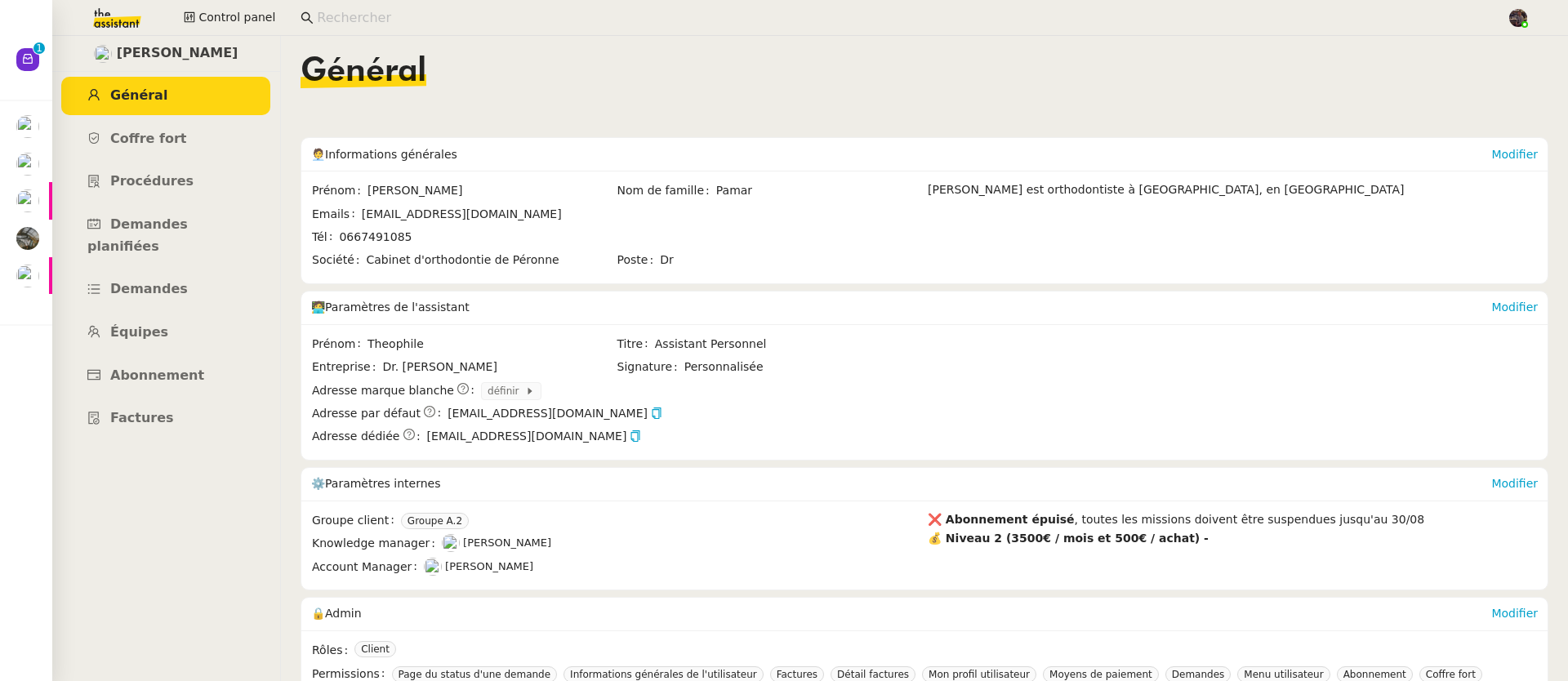
click at [133, 13] on img at bounding box center [104, 18] width 126 height 36
